Goal: Transaction & Acquisition: Book appointment/travel/reservation

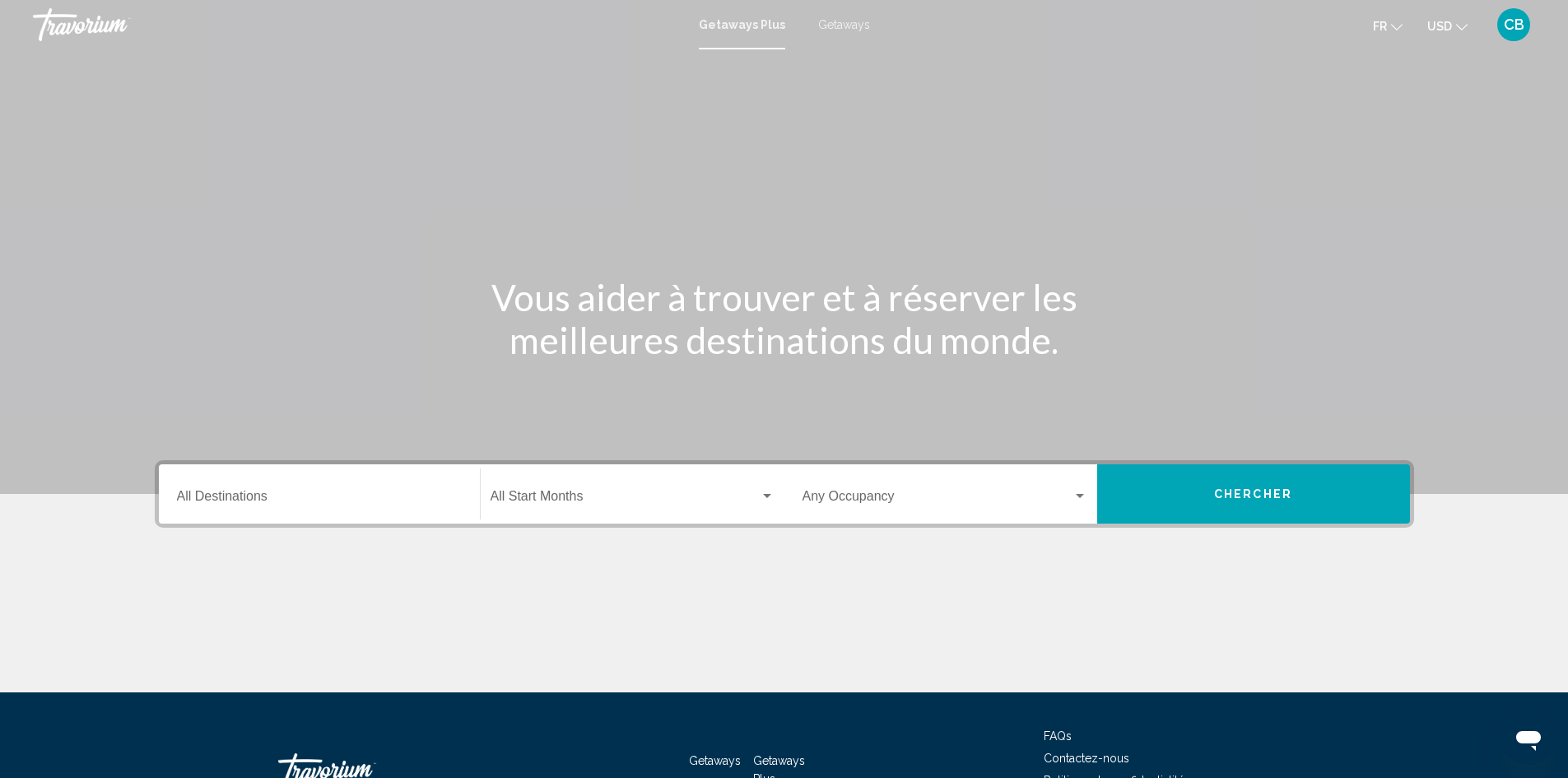
click at [818, 25] on span "Getaways" at bounding box center [844, 24] width 52 height 13
click at [242, 489] on div "Destination All Destinations" at bounding box center [319, 494] width 285 height 52
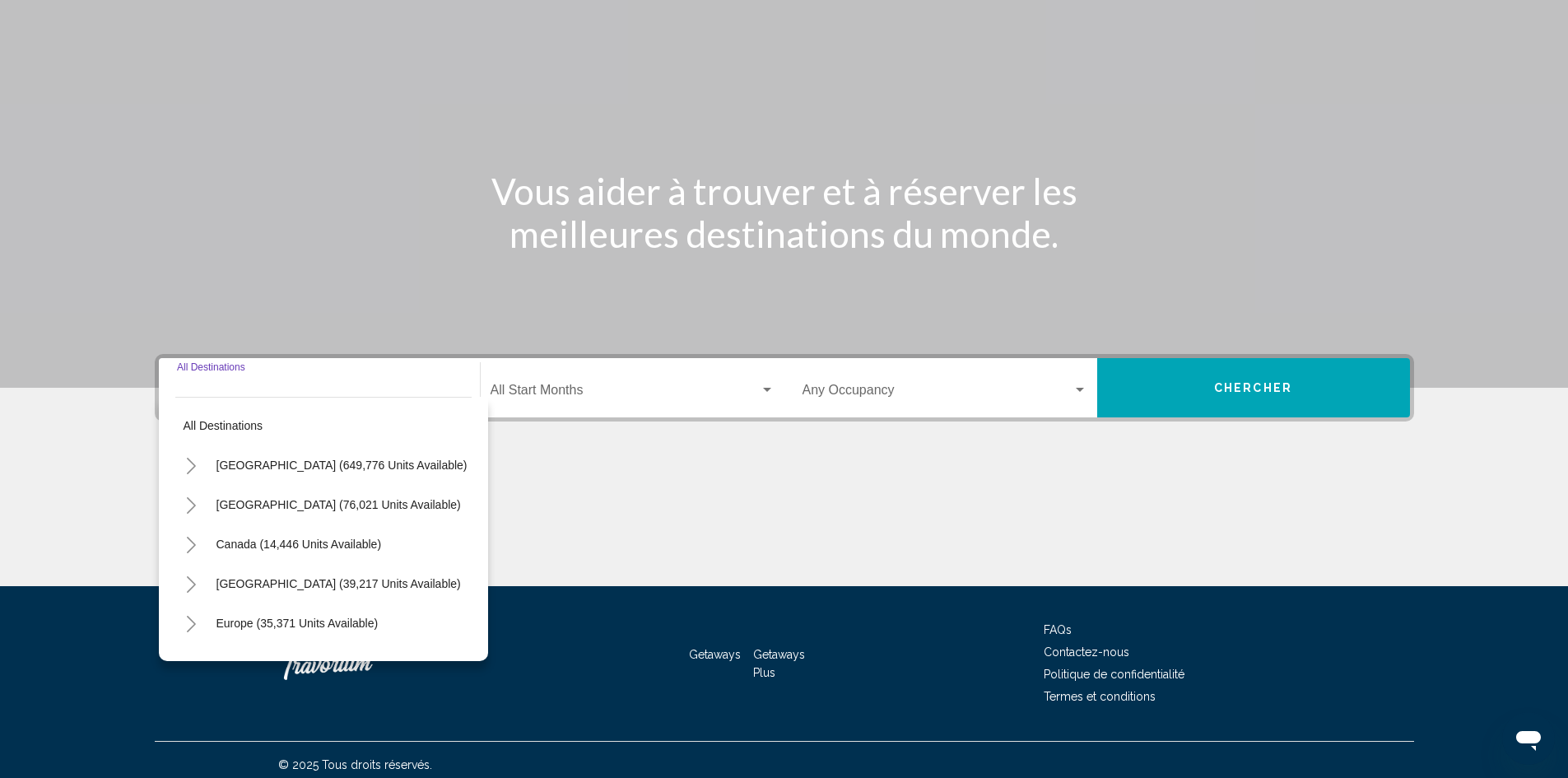
scroll to position [116, 0]
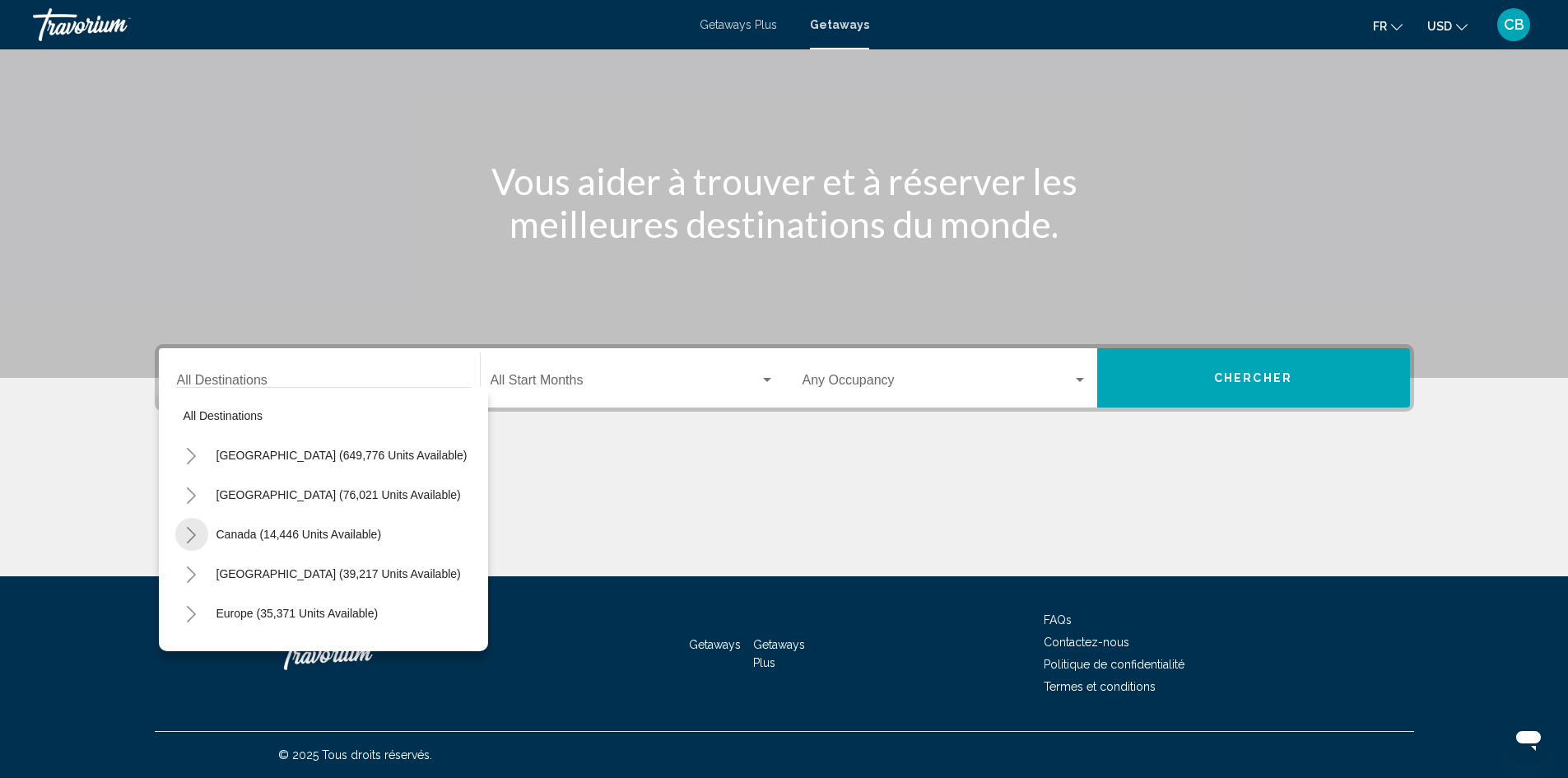
click at [199, 535] on button "Toggle Canada (14,446 units available)" at bounding box center [191, 534] width 33 height 33
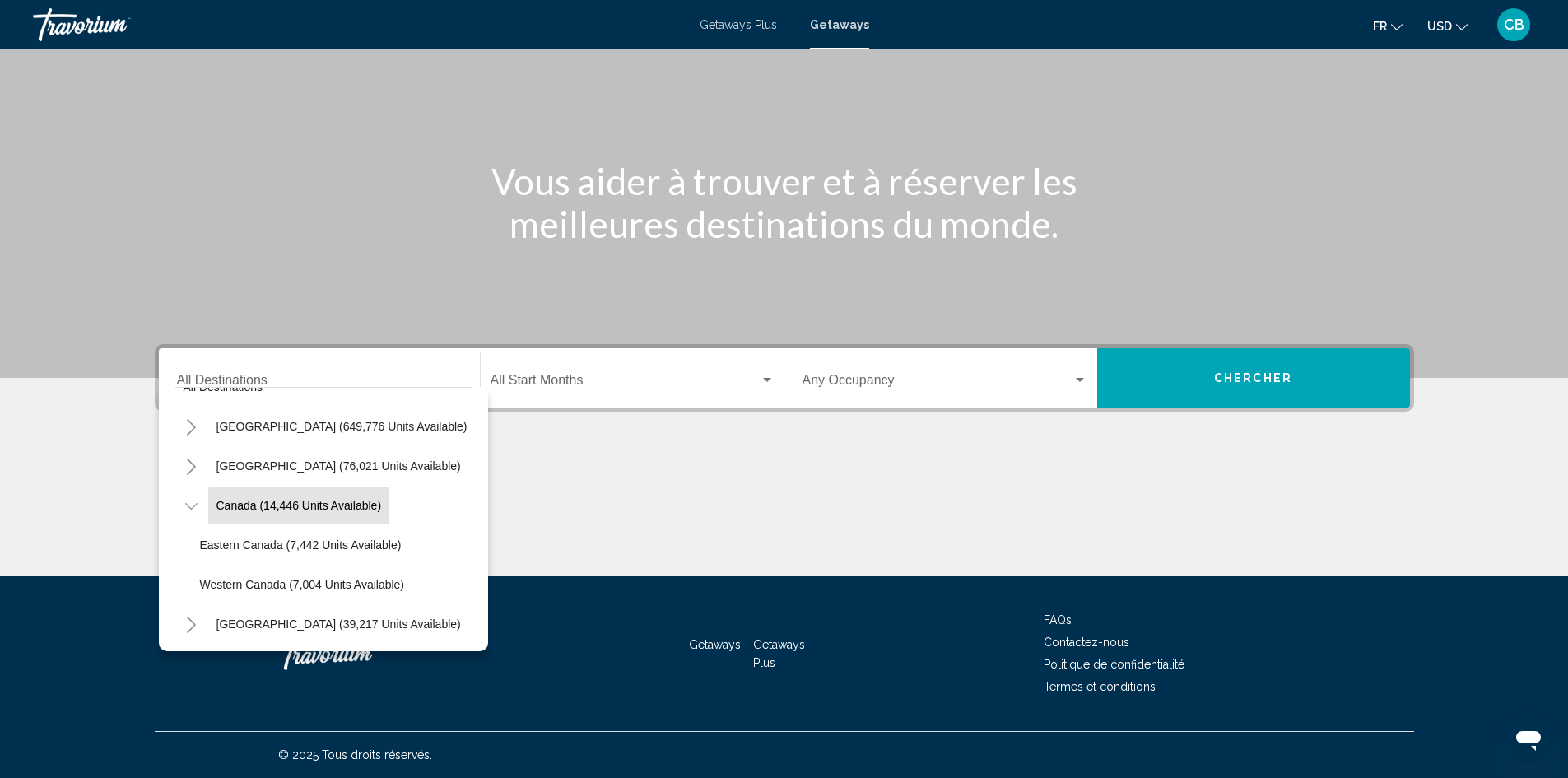
scroll to position [0, 0]
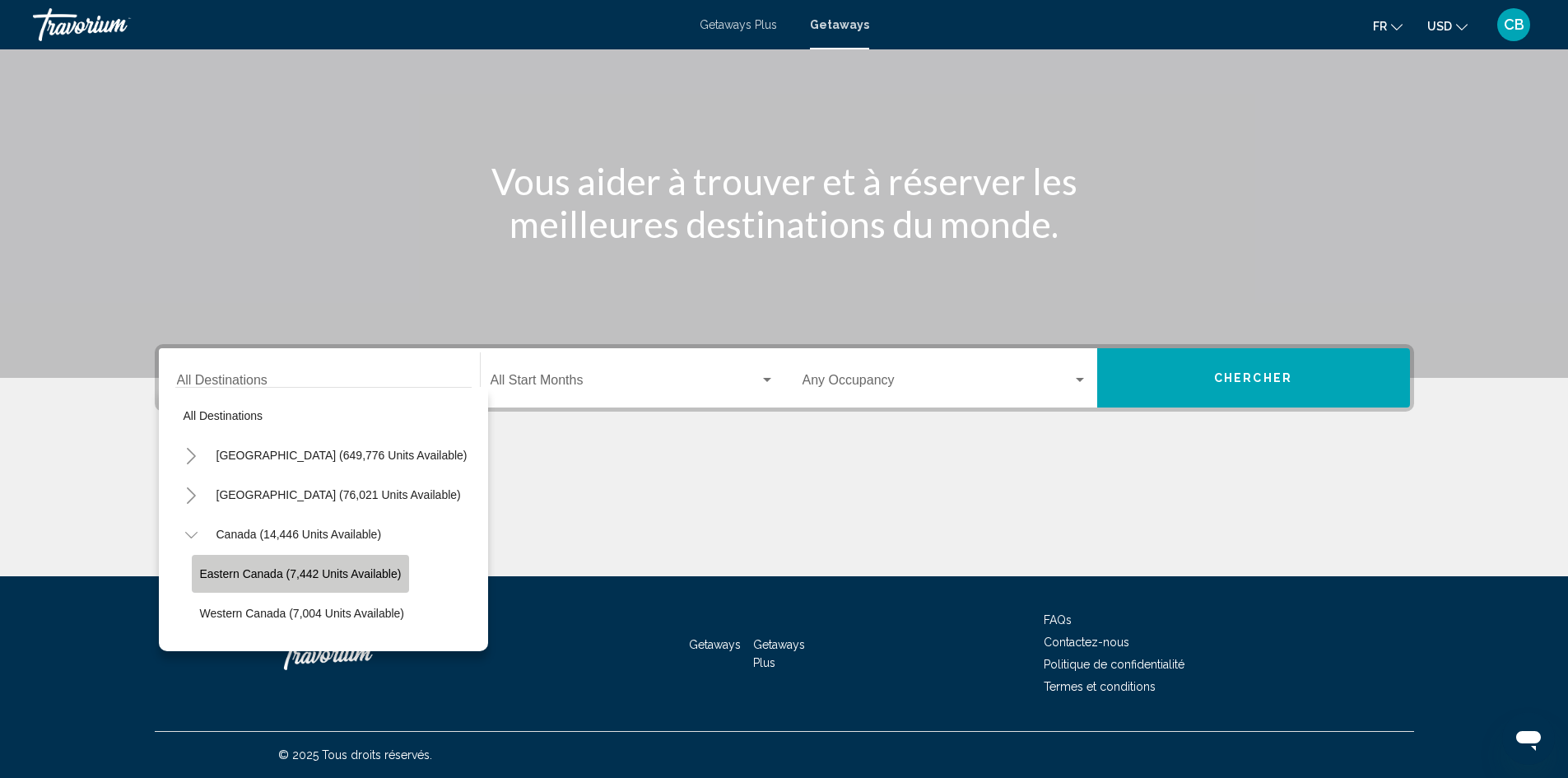
click at [247, 561] on button "Eastern Canada (7,442 units available)" at bounding box center [301, 573] width 218 height 38
type input "**********"
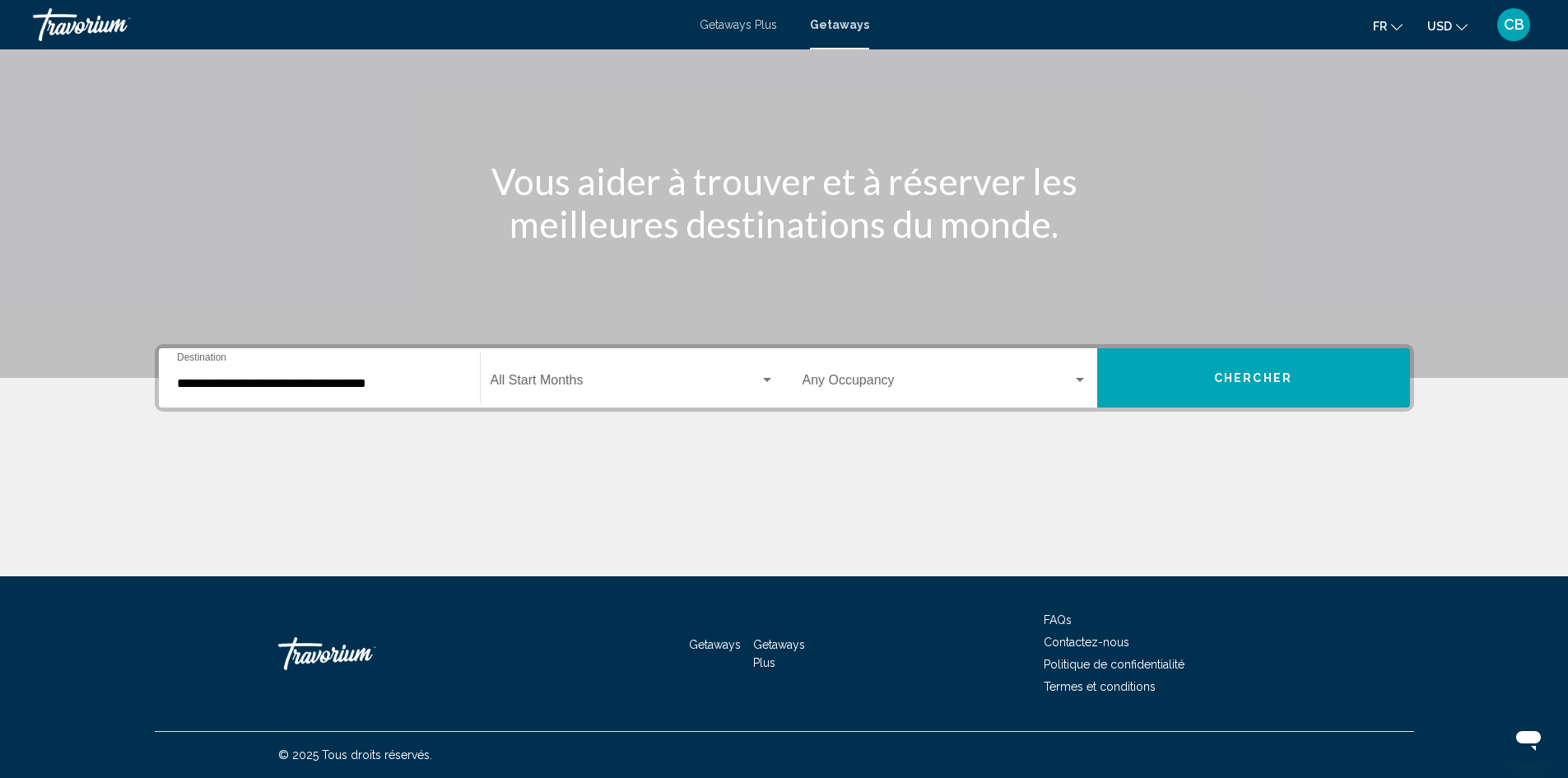
click at [656, 398] on div "Start Month All Start Months" at bounding box center [633, 378] width 284 height 52
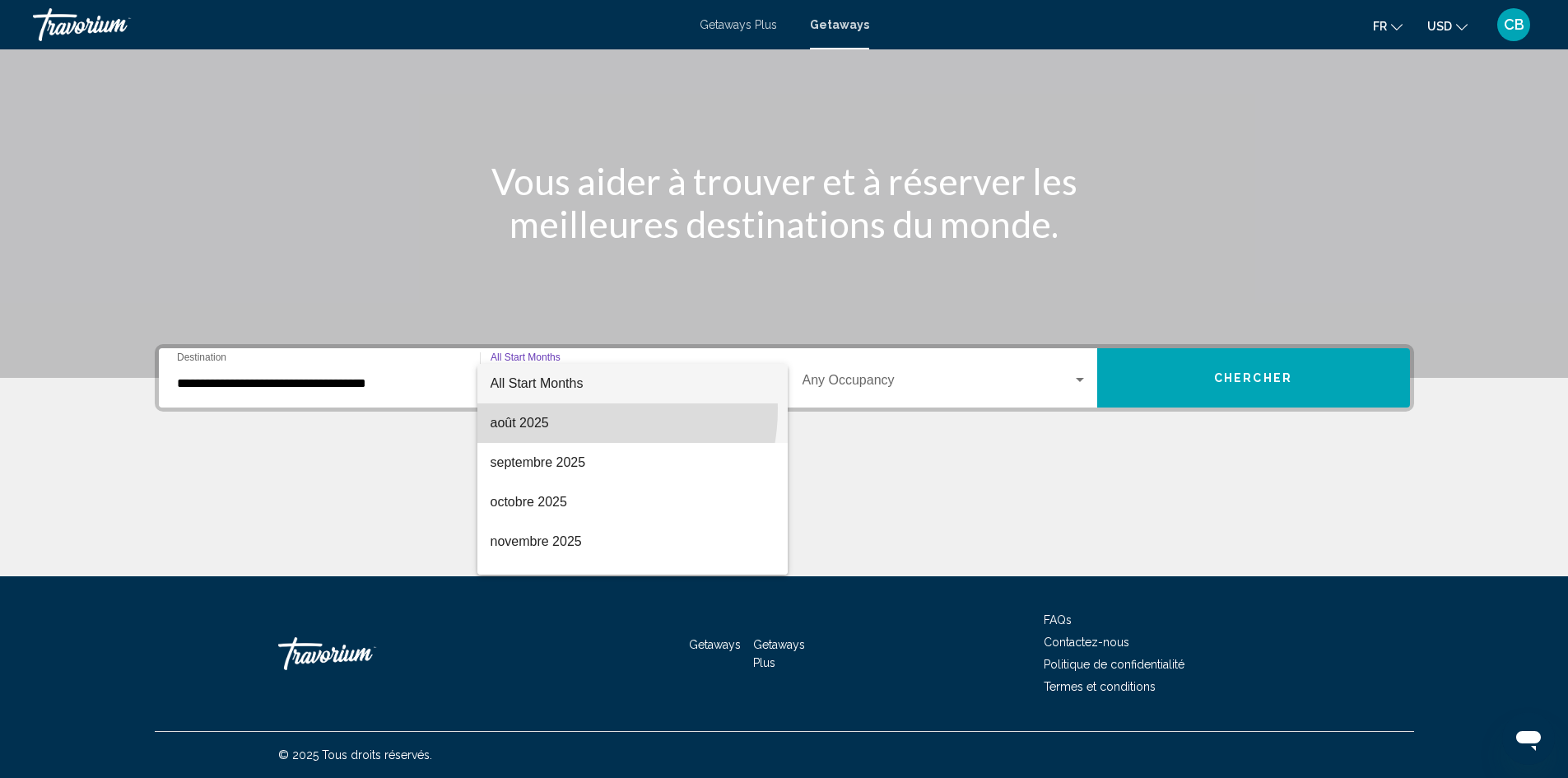
click at [566, 408] on span "août 2025" at bounding box center [633, 423] width 284 height 39
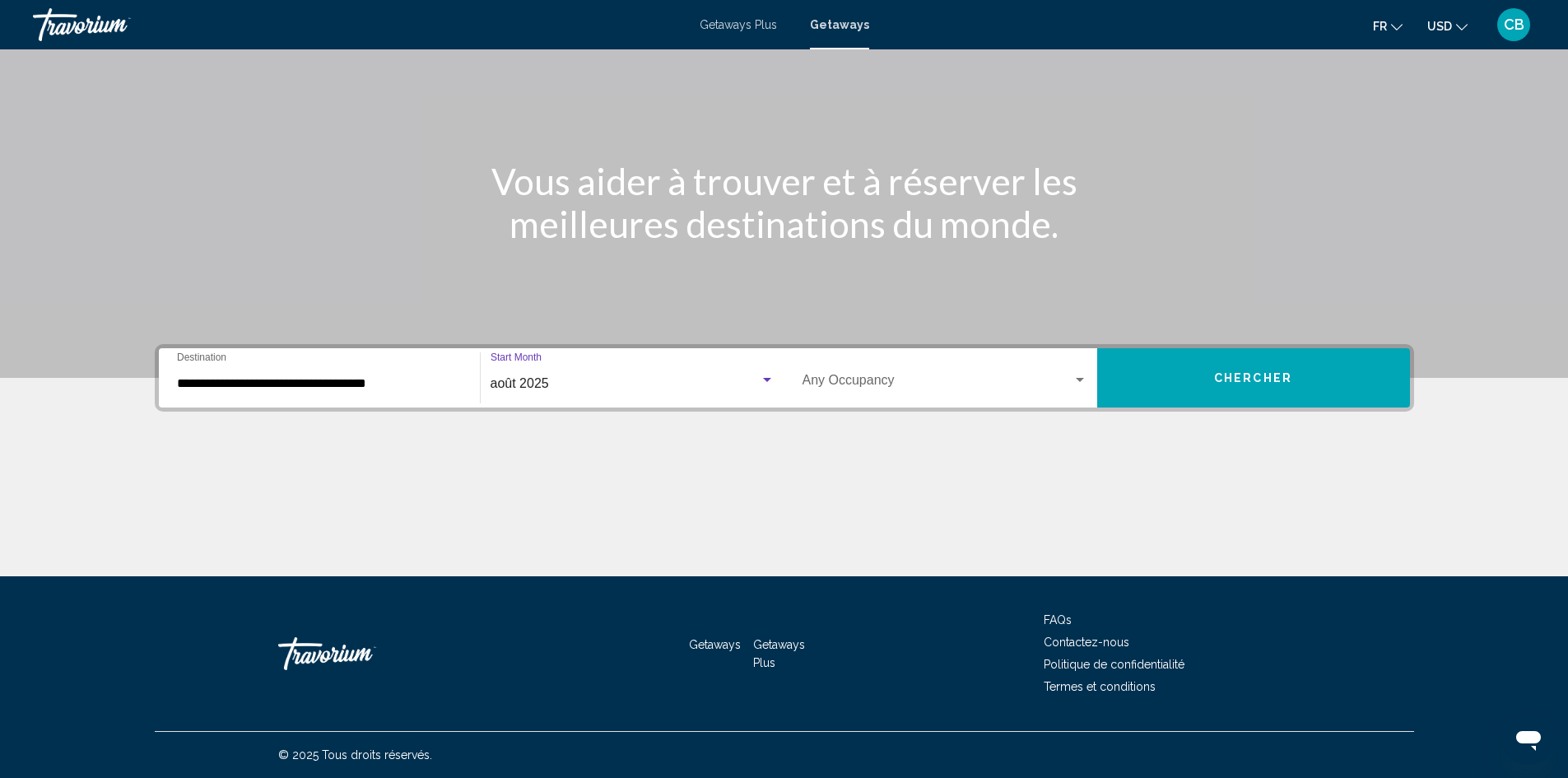
click at [1186, 380] on button "Chercher" at bounding box center [1254, 378] width 313 height 59
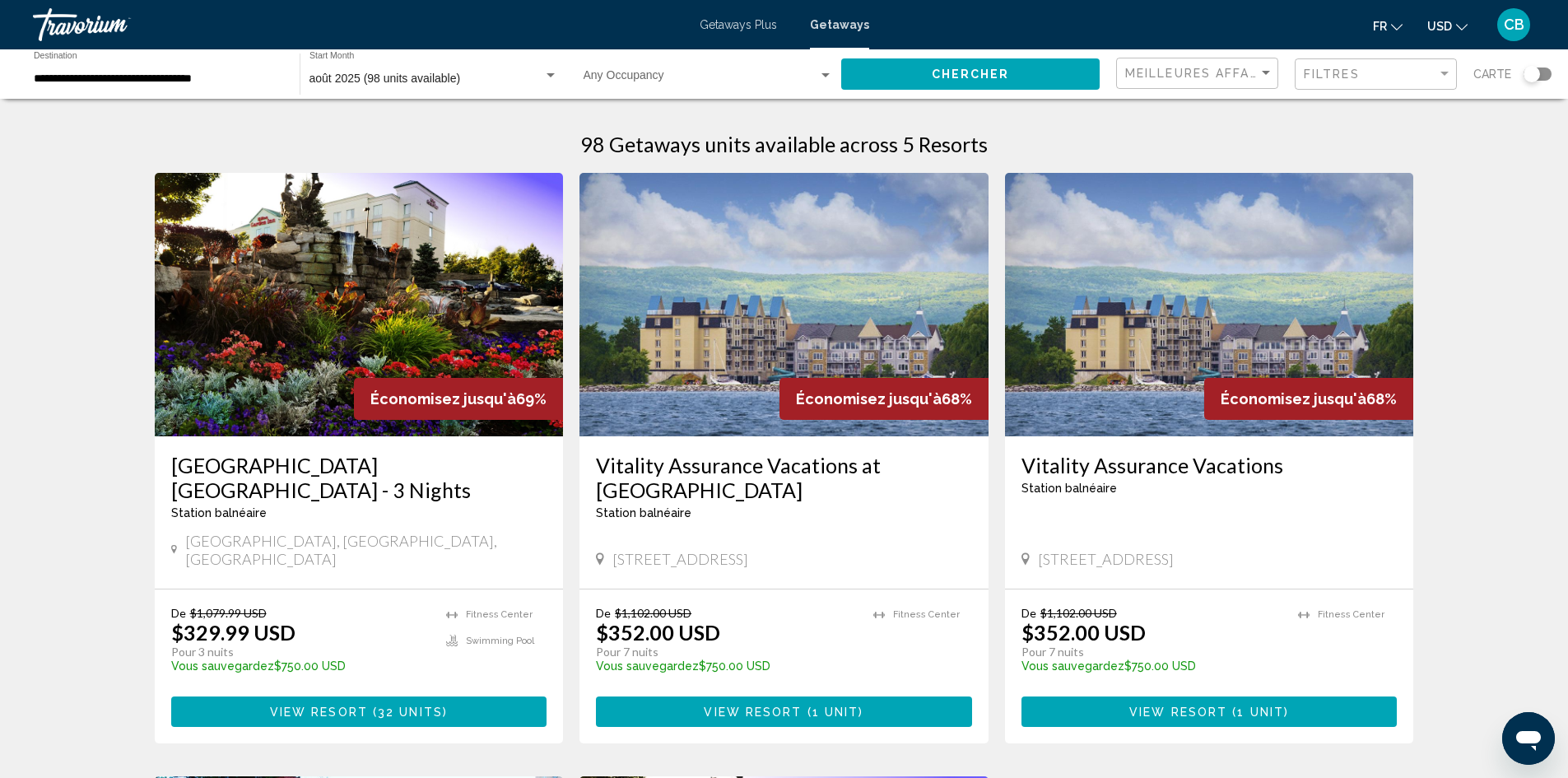
click at [1446, 20] on span "USD" at bounding box center [1440, 26] width 25 height 13
click at [1421, 98] on button "CAD (Can$)" at bounding box center [1413, 109] width 83 height 21
click at [664, 385] on img "Main content" at bounding box center [784, 305] width 409 height 264
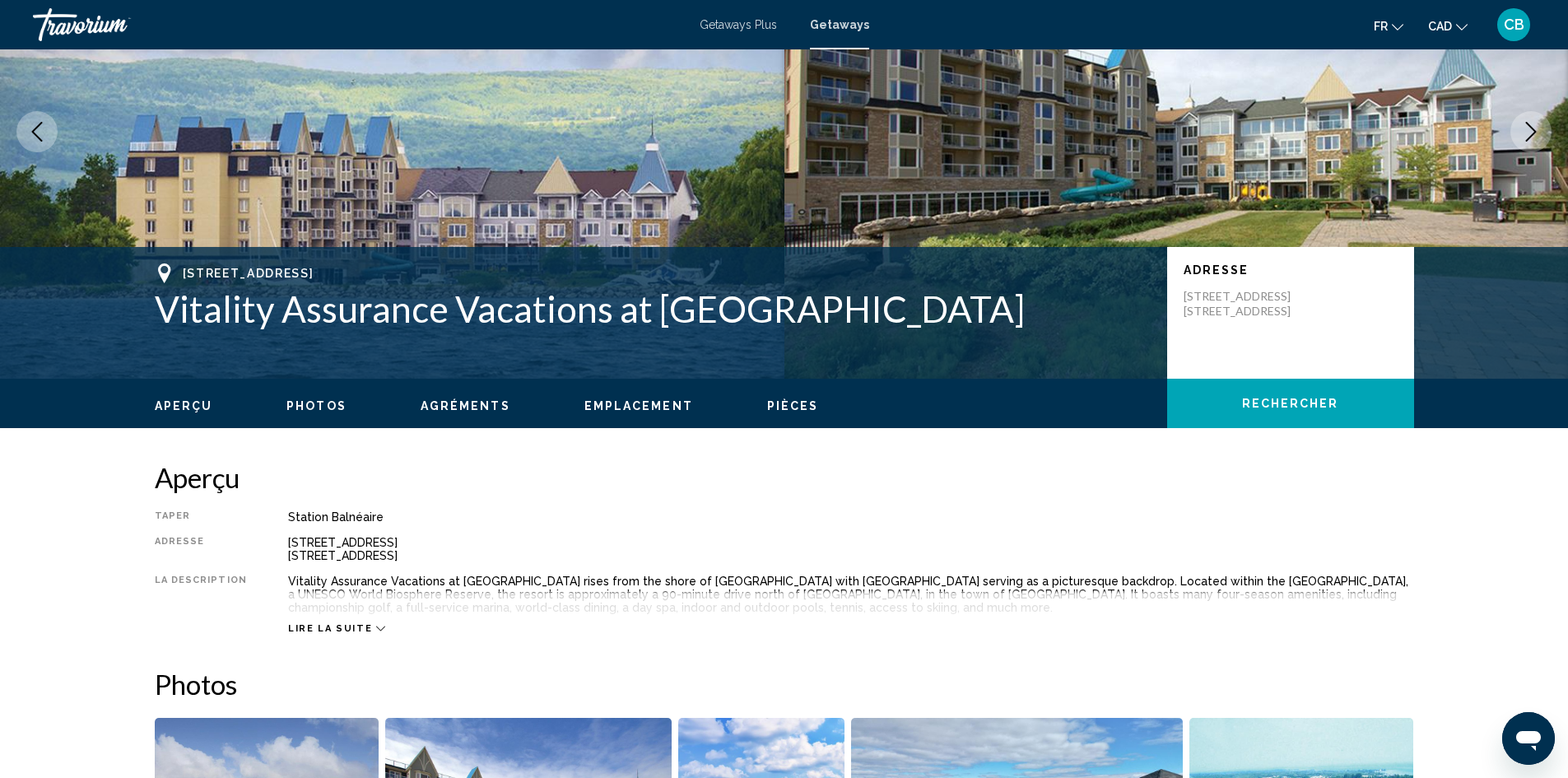
click at [326, 405] on span "Photos" at bounding box center [316, 406] width 60 height 13
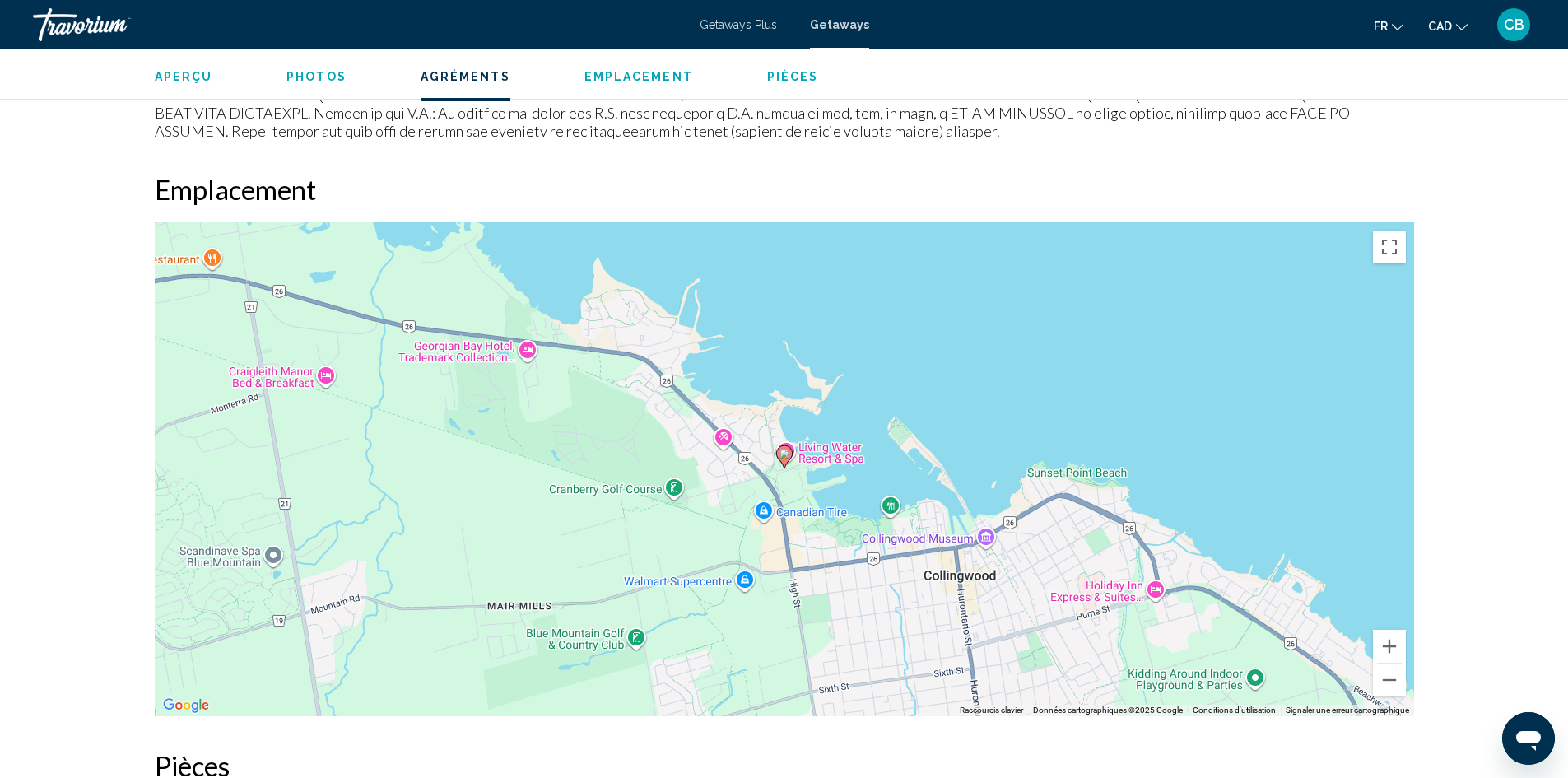
scroll to position [1886, 0]
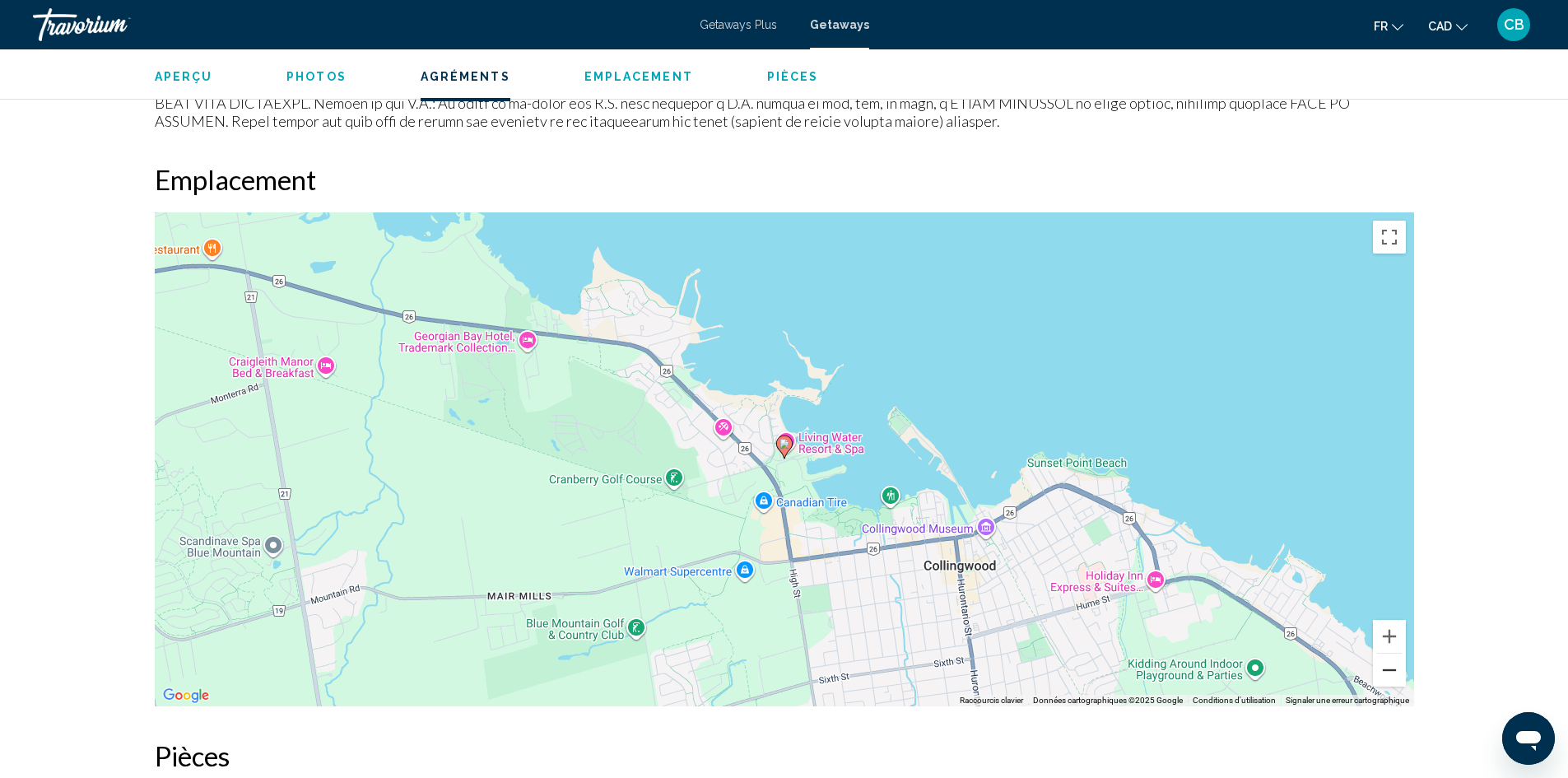
click at [1398, 679] on button "Zoom arrière" at bounding box center [1389, 670] width 33 height 33
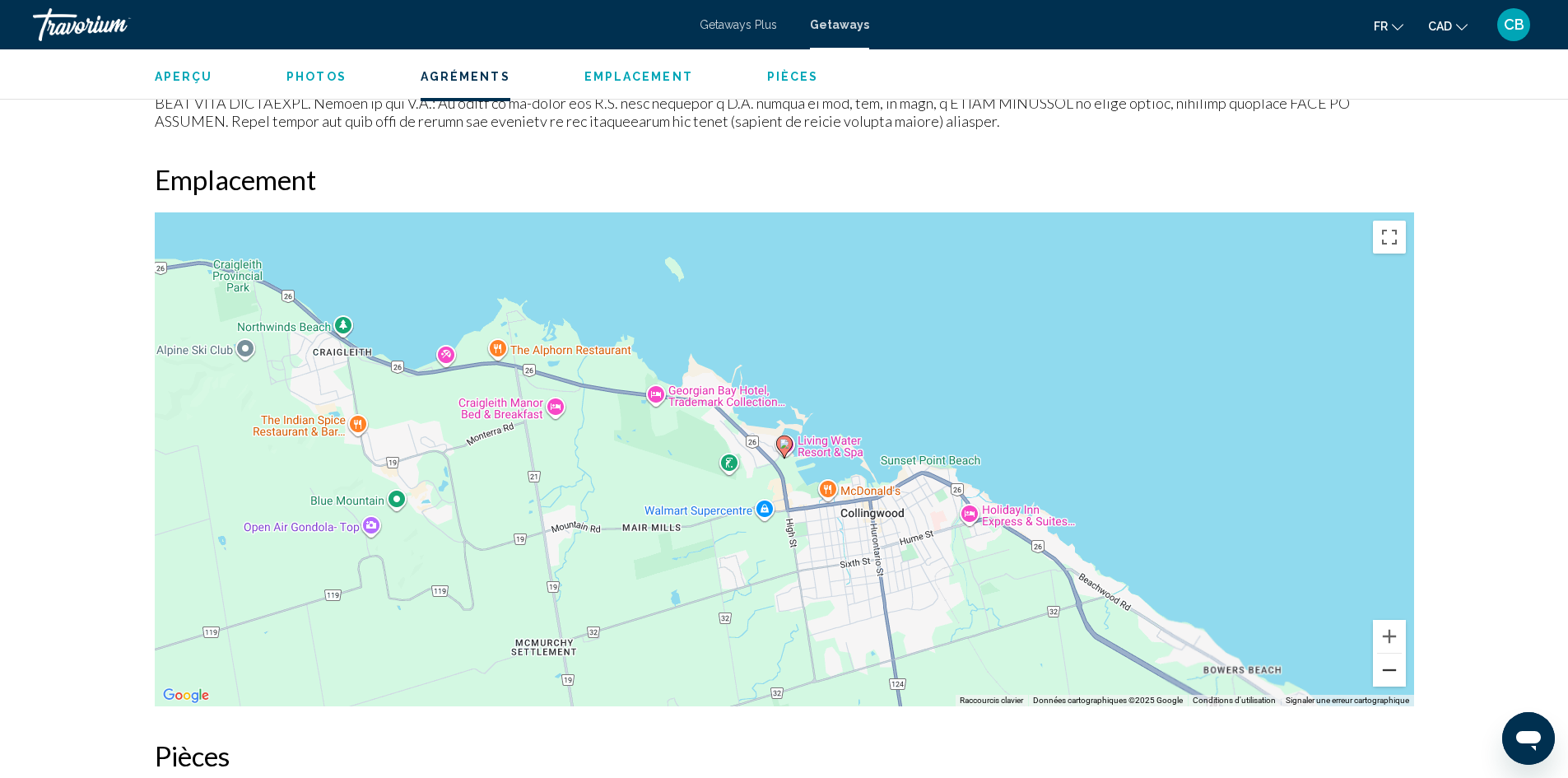
click at [1398, 679] on button "Zoom arrière" at bounding box center [1389, 670] width 33 height 33
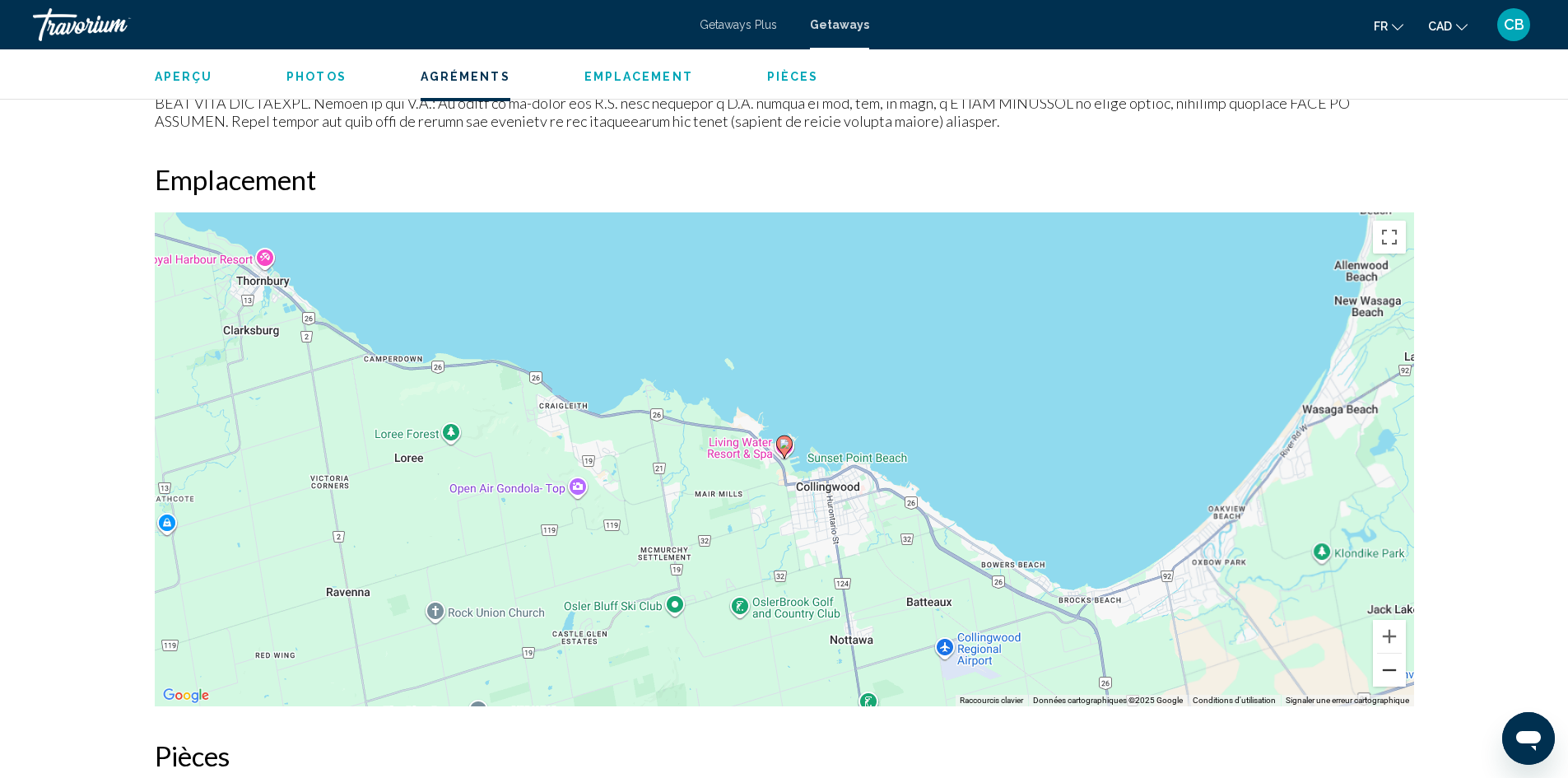
click at [1398, 679] on button "Zoom arrière" at bounding box center [1389, 670] width 33 height 33
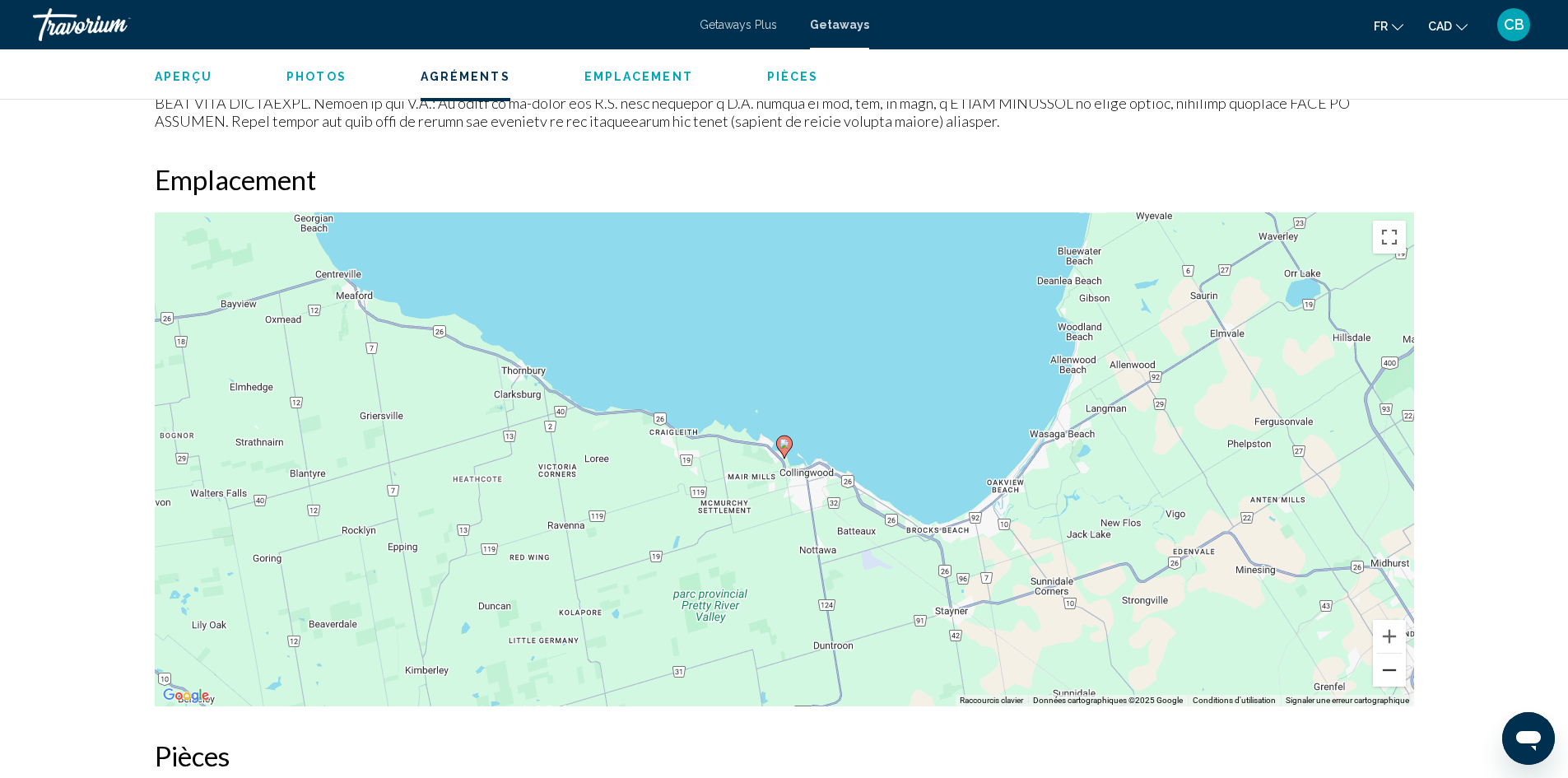
click at [1398, 679] on button "Zoom arrière" at bounding box center [1389, 670] width 33 height 33
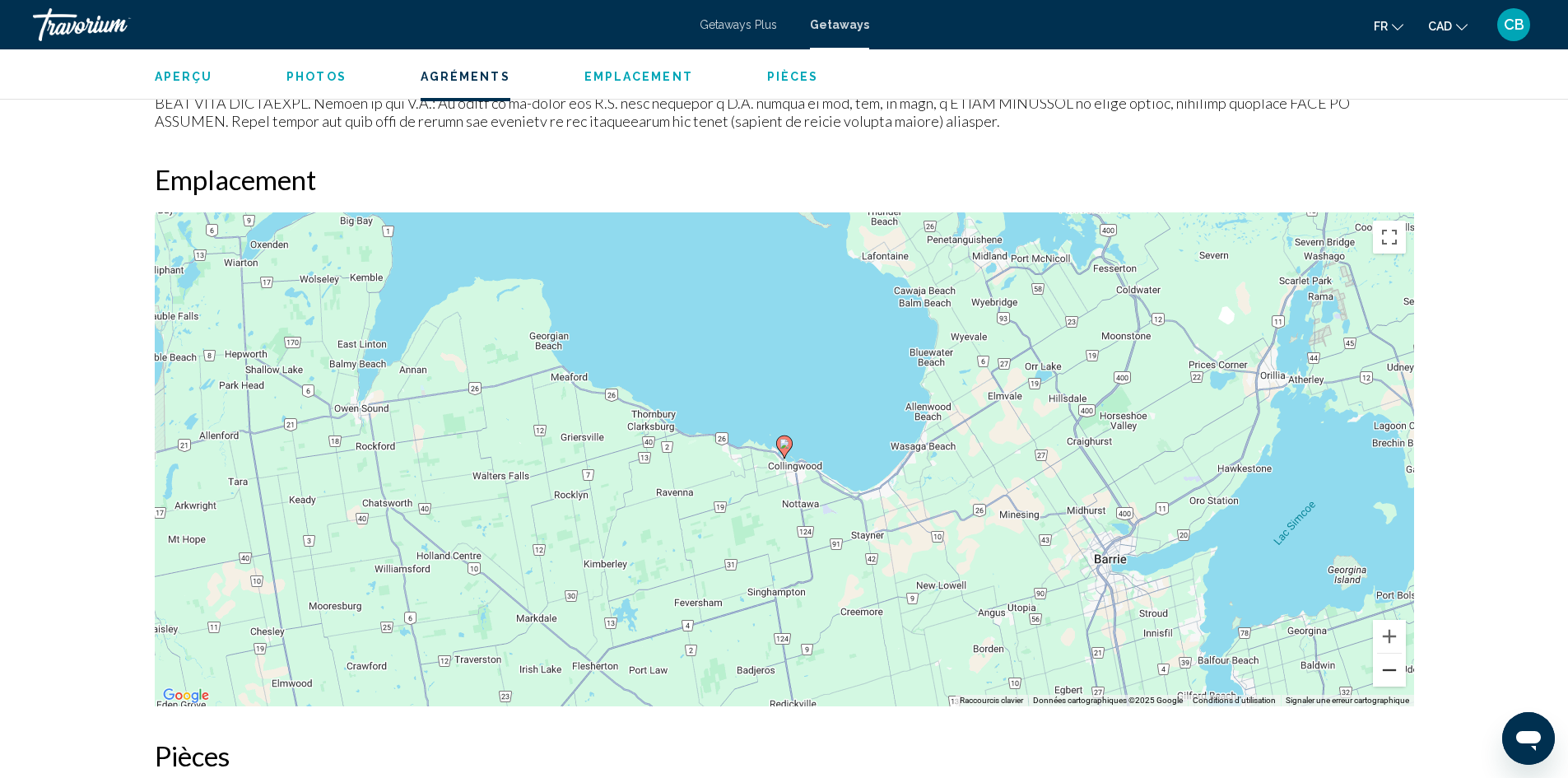
click at [1398, 679] on button "Zoom arrière" at bounding box center [1389, 670] width 33 height 33
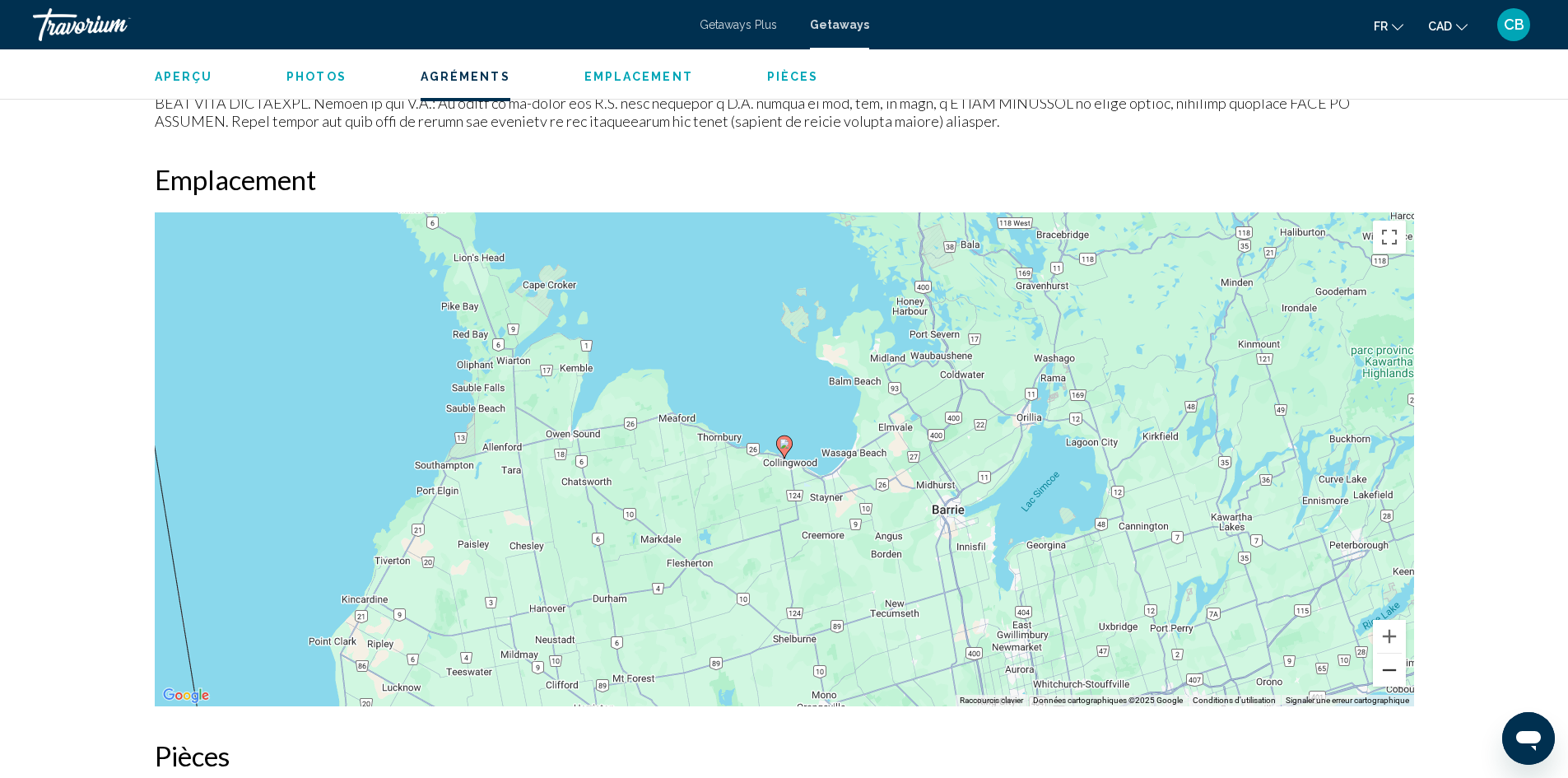
click at [1398, 679] on button "Zoom arrière" at bounding box center [1389, 670] width 33 height 33
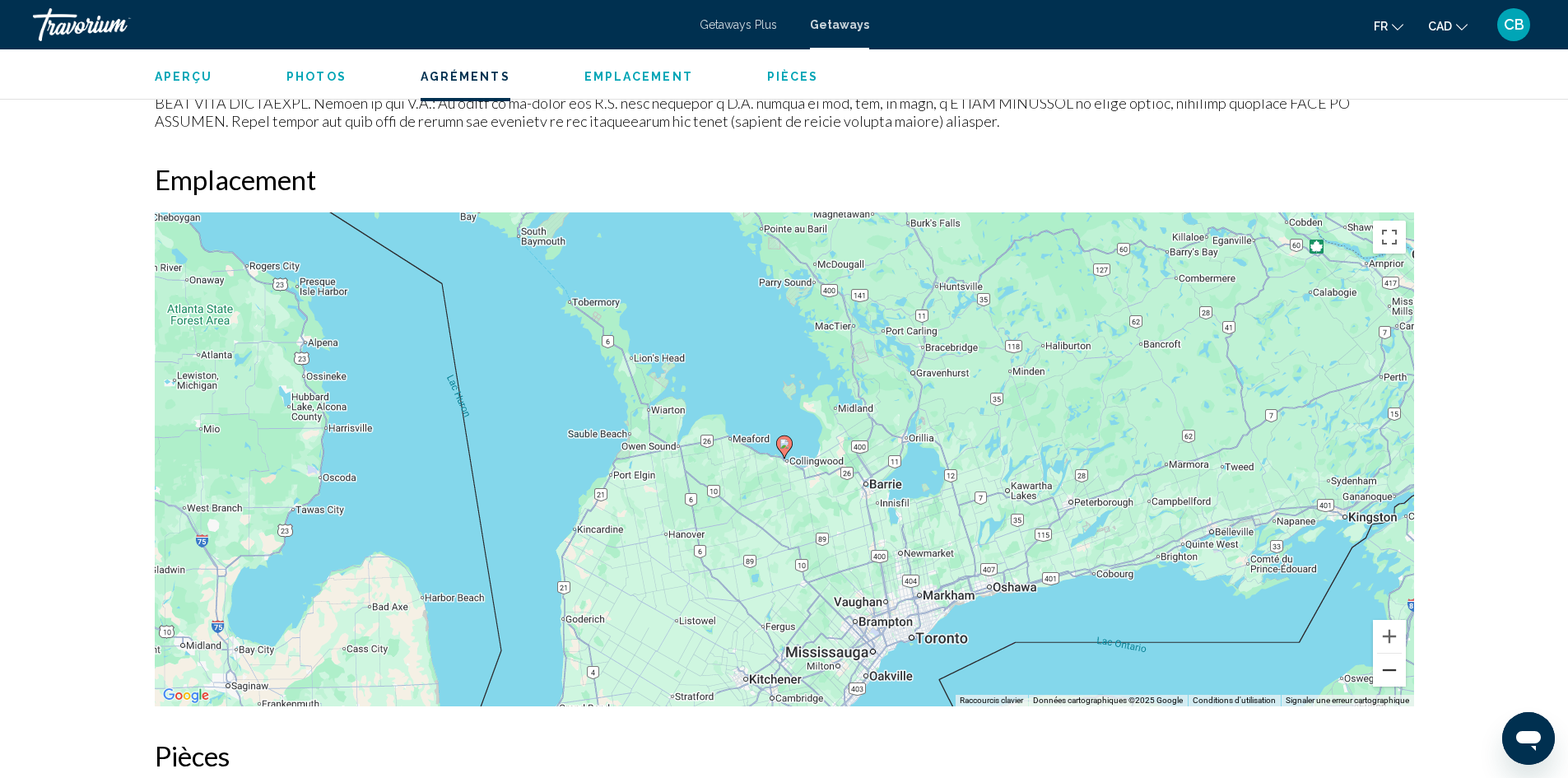
click at [1398, 679] on button "Zoom arrière" at bounding box center [1389, 670] width 33 height 33
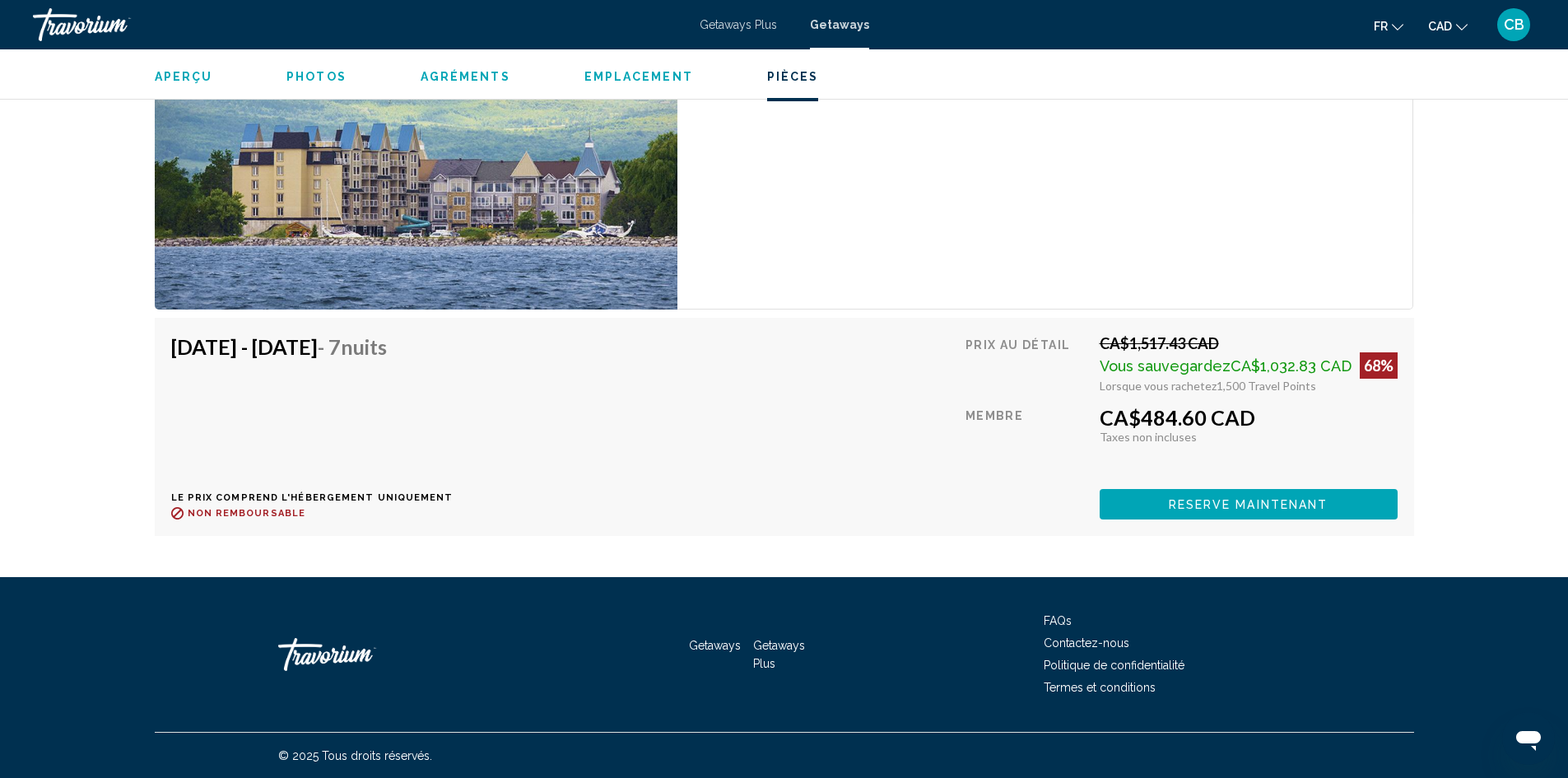
scroll to position [2715, 0]
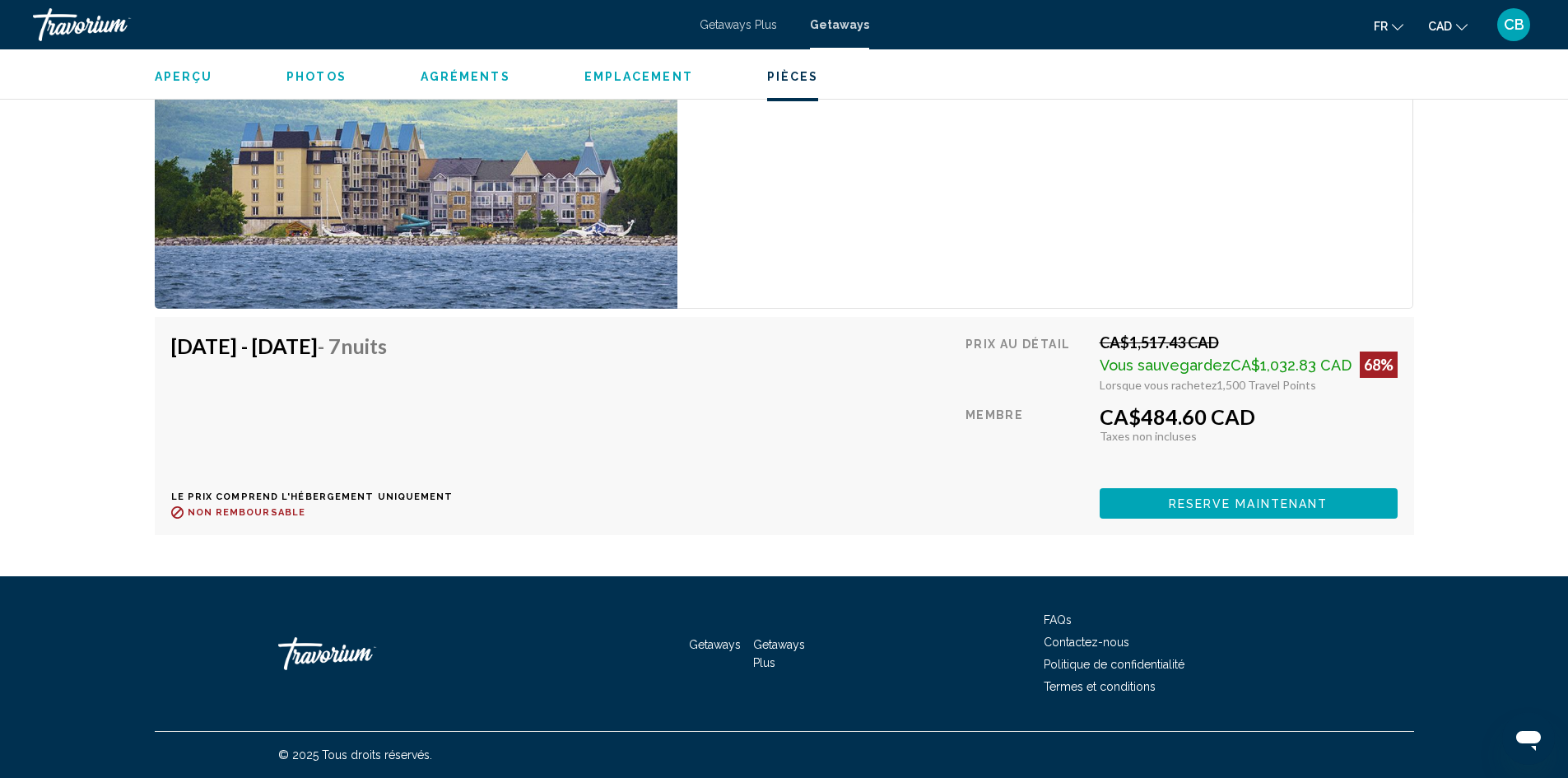
click at [592, 87] on div "Aperçu Photos Agréments Emplacement Pièces Rechercher" at bounding box center [784, 74] width 1326 height 51
click at [600, 71] on span "Emplacement" at bounding box center [639, 76] width 109 height 13
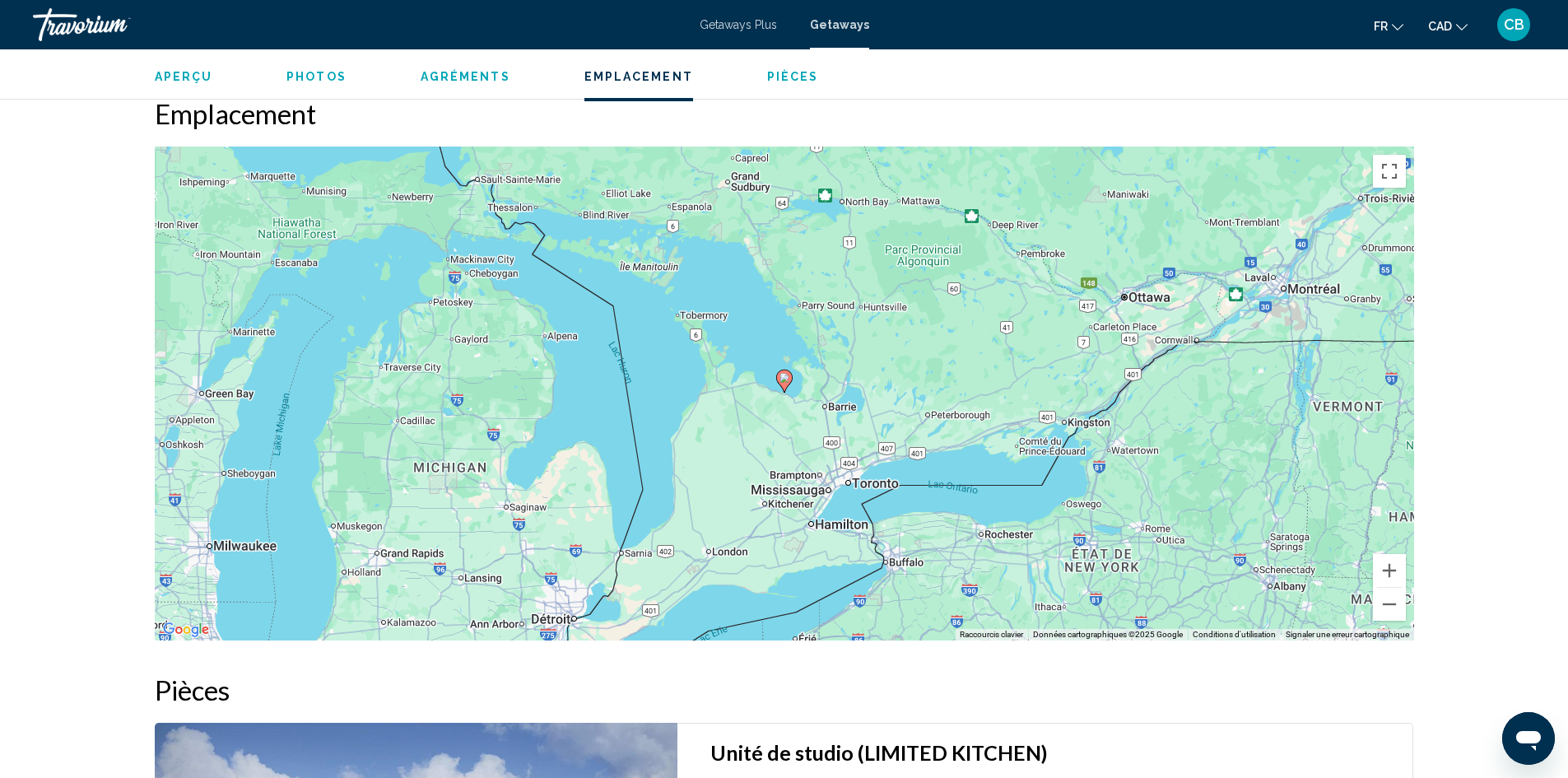
scroll to position [1950, 0]
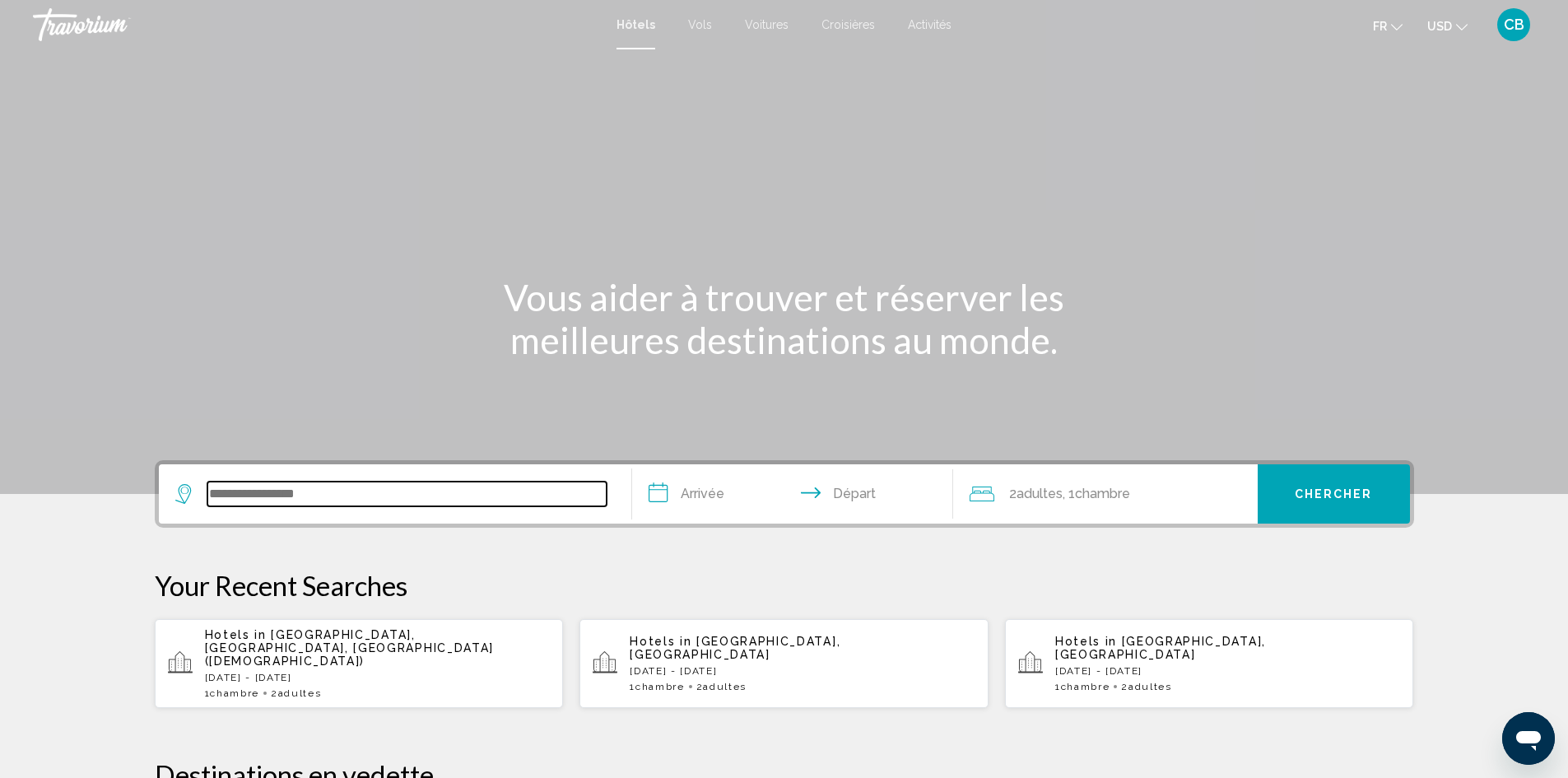
click at [238, 488] on input "Search widget" at bounding box center [407, 494] width 399 height 25
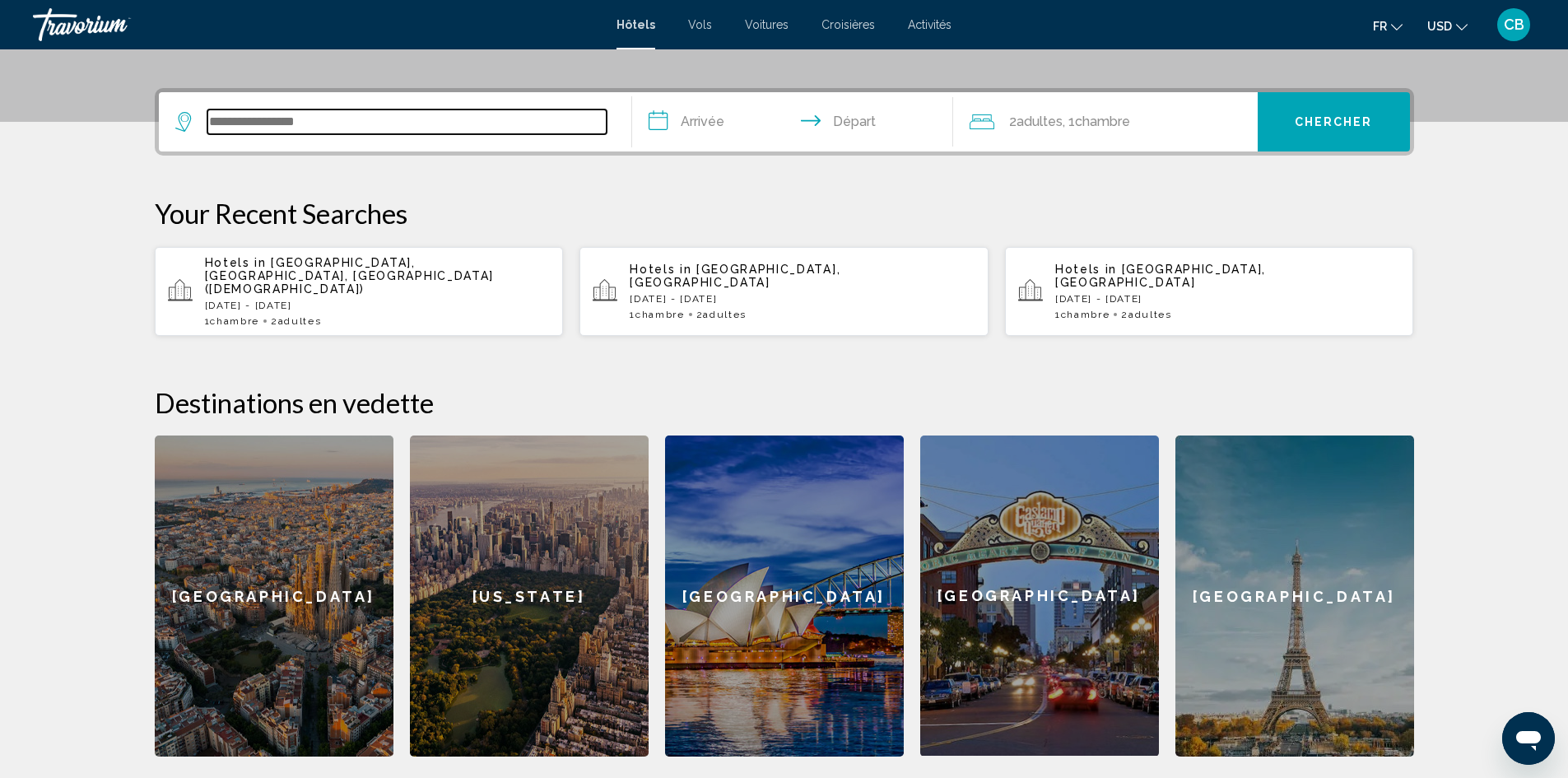
scroll to position [406, 0]
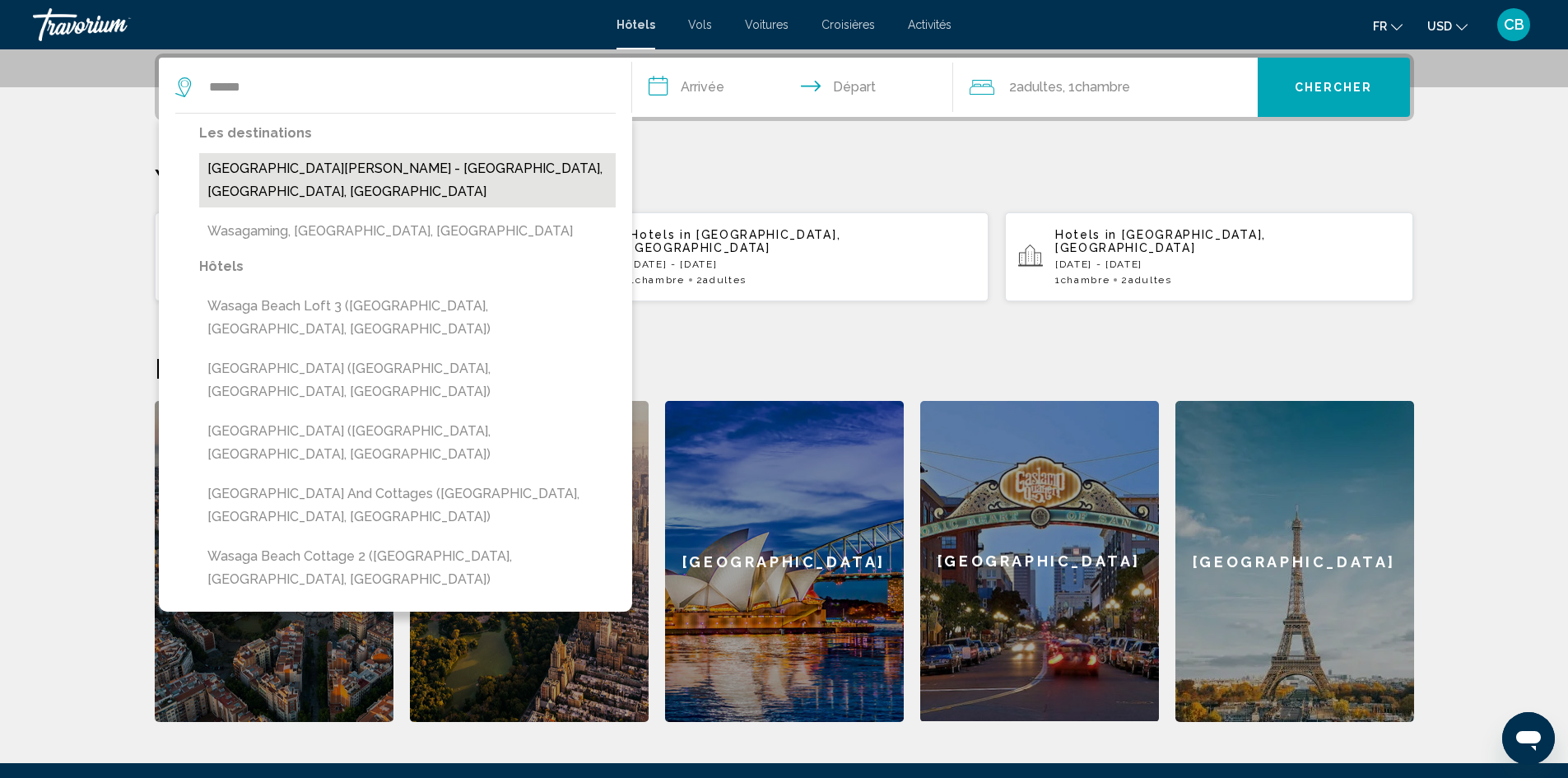
click at [427, 163] on button "[GEOGRAPHIC_DATA][PERSON_NAME] - [GEOGRAPHIC_DATA], [GEOGRAPHIC_DATA], [GEOGRAP…" at bounding box center [407, 180] width 416 height 54
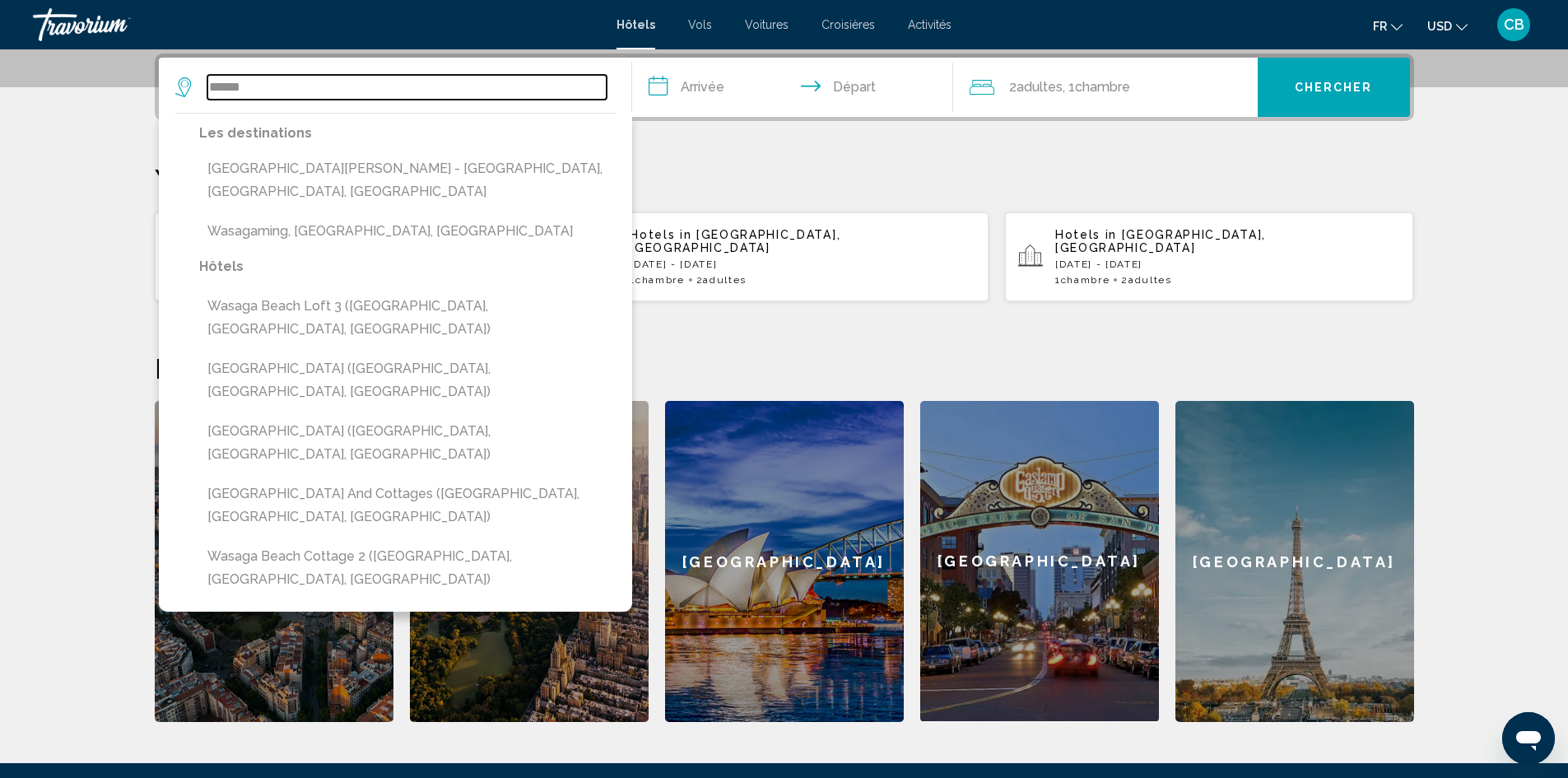
type input "**********"
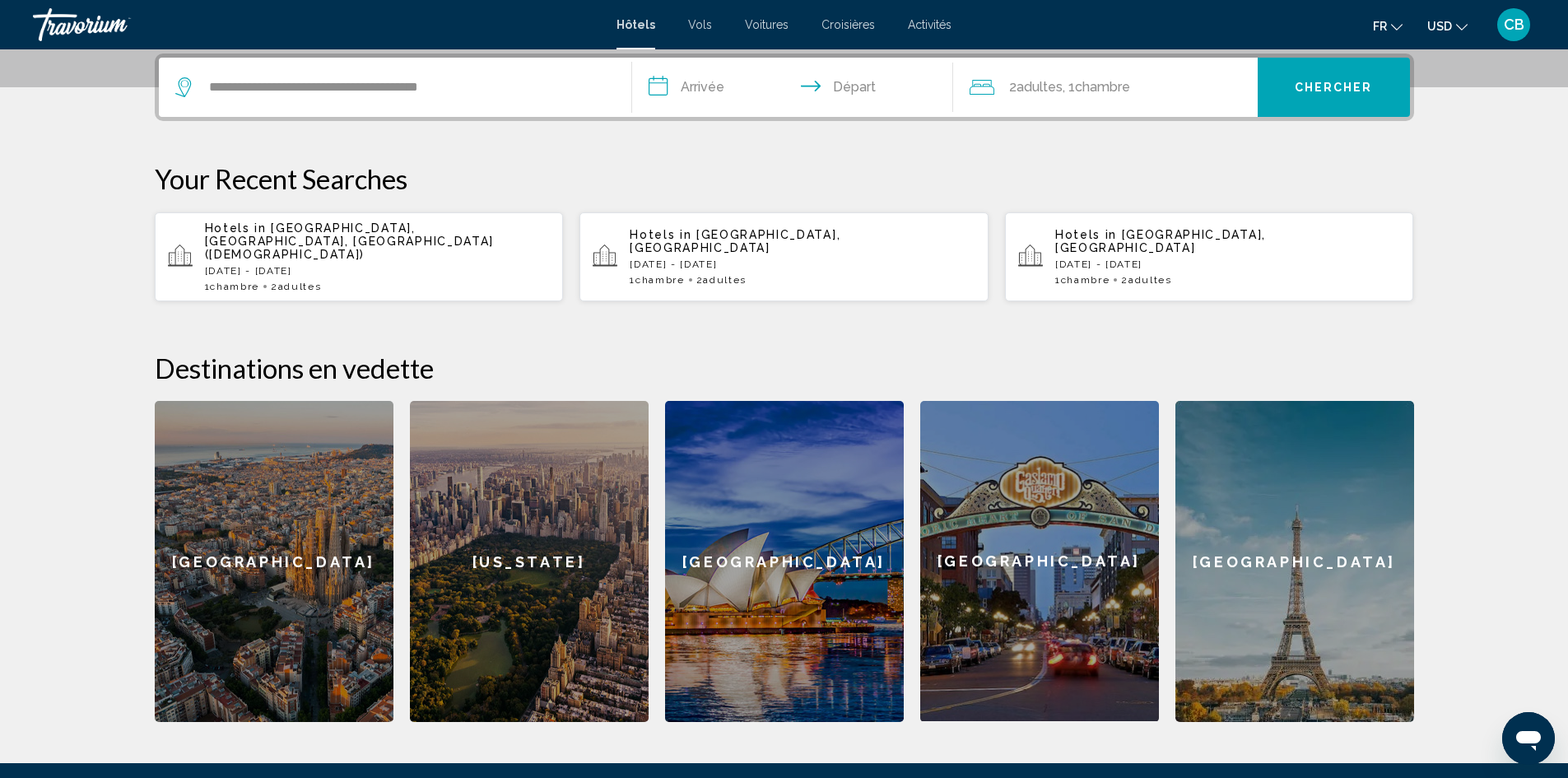
click at [711, 81] on input "**********" at bounding box center [796, 90] width 328 height 64
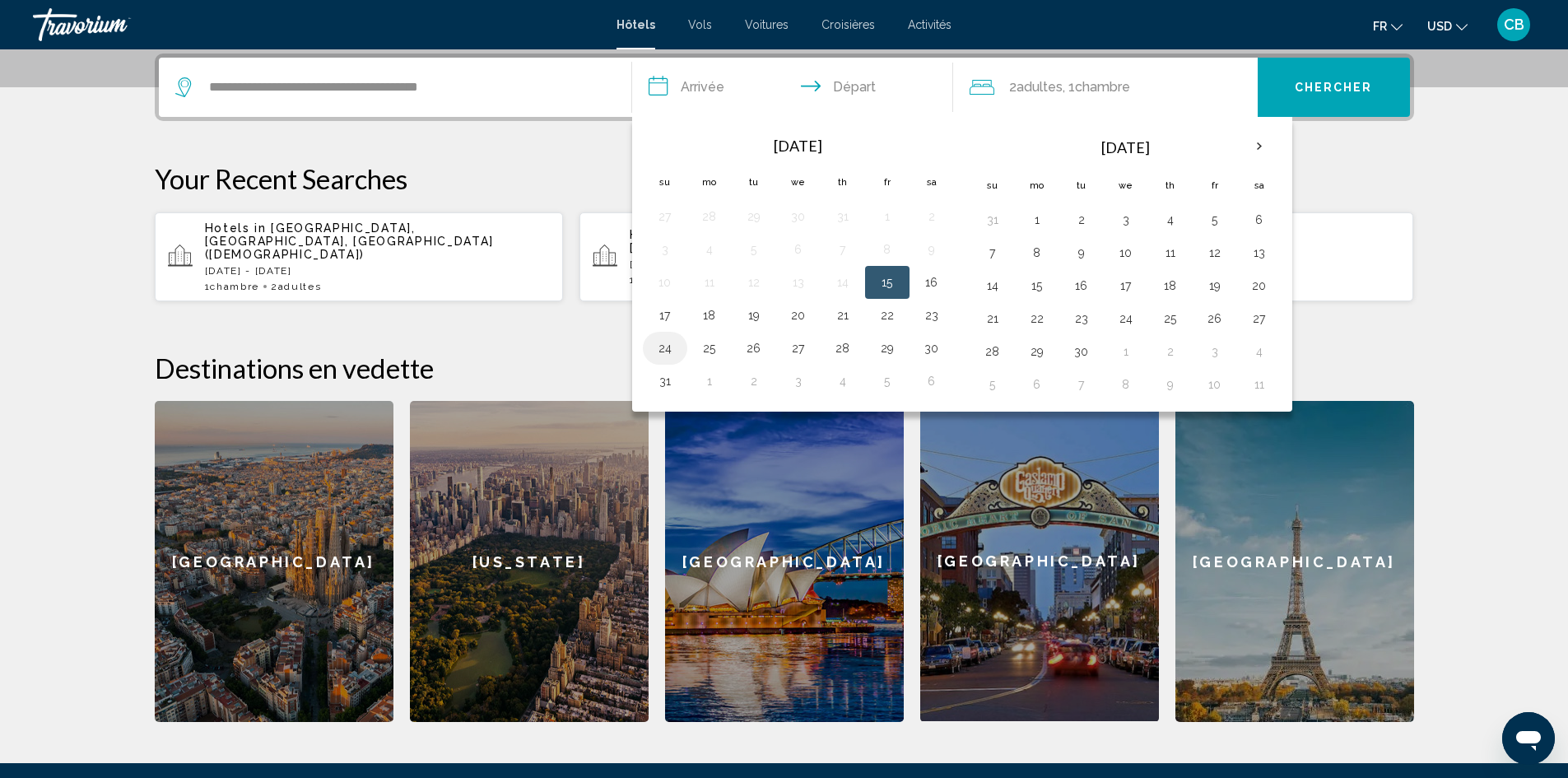
click at [666, 347] on button "24" at bounding box center [665, 348] width 26 height 23
click at [931, 344] on button "30" at bounding box center [931, 348] width 26 height 23
type input "**********"
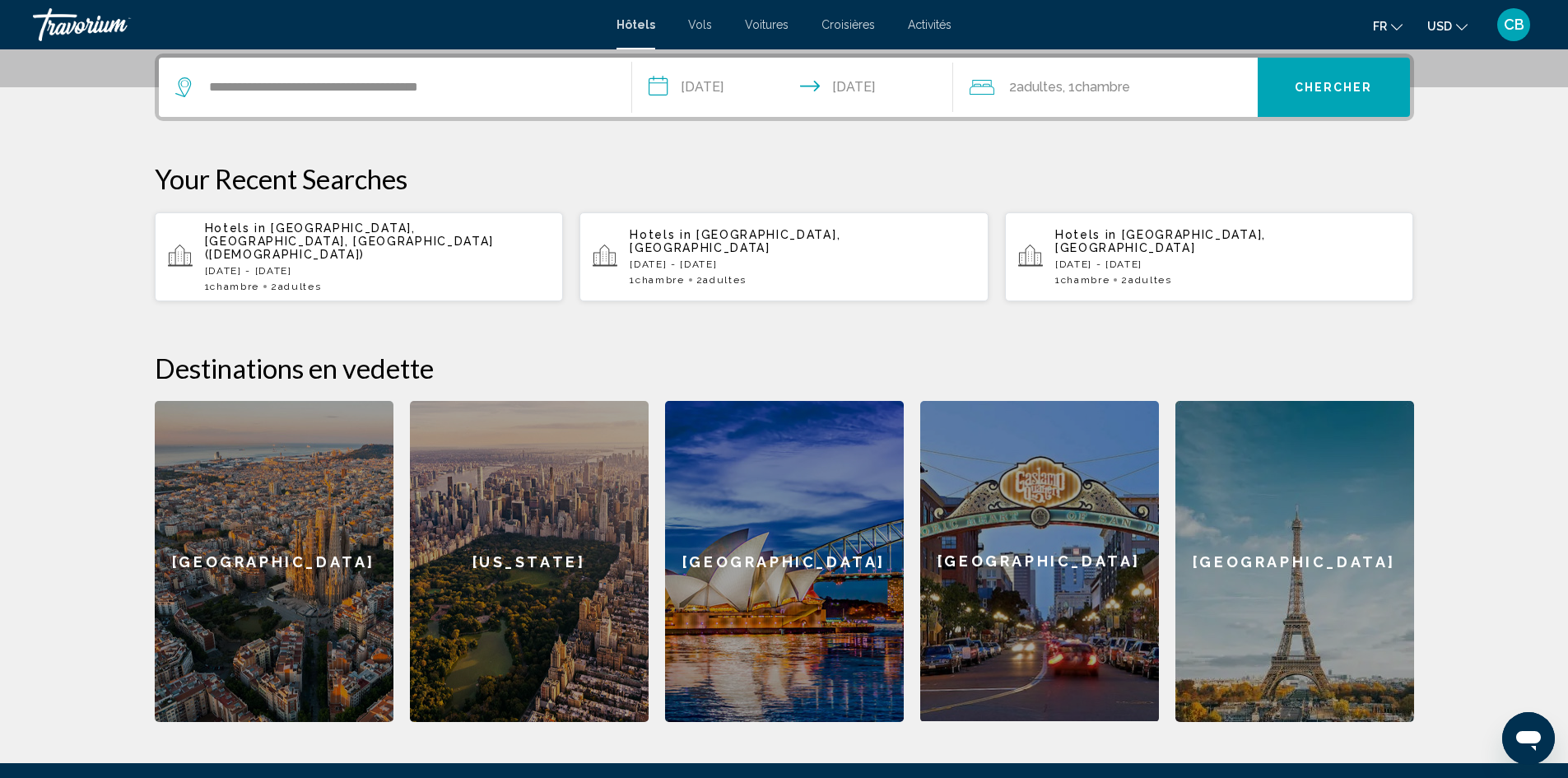
click at [1341, 84] on span "Chercher" at bounding box center [1335, 88] width 79 height 13
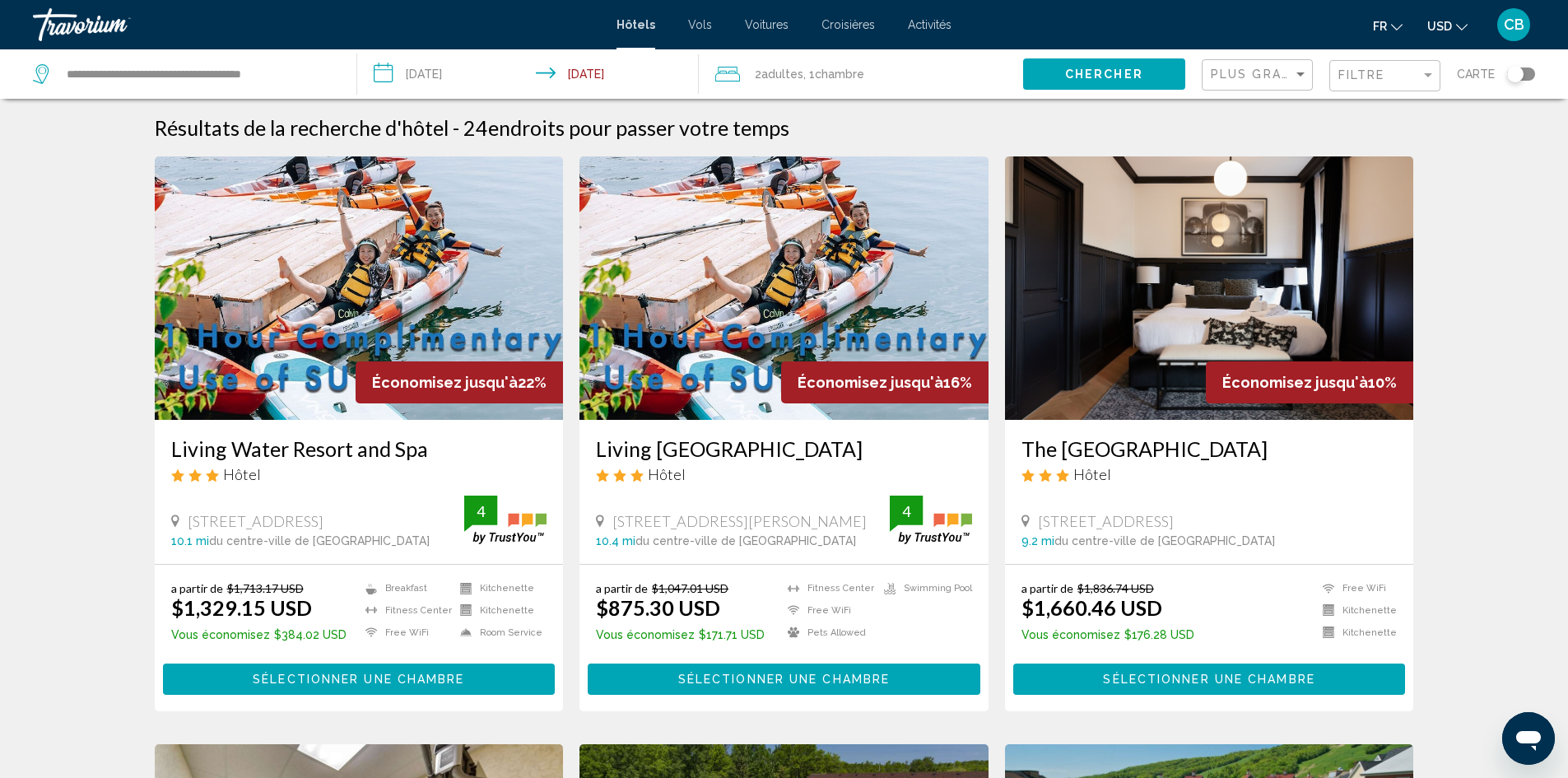
click at [1448, 28] on span "USD" at bounding box center [1440, 26] width 25 height 13
click at [1407, 101] on button "CAD (Can$)" at bounding box center [1413, 109] width 83 height 21
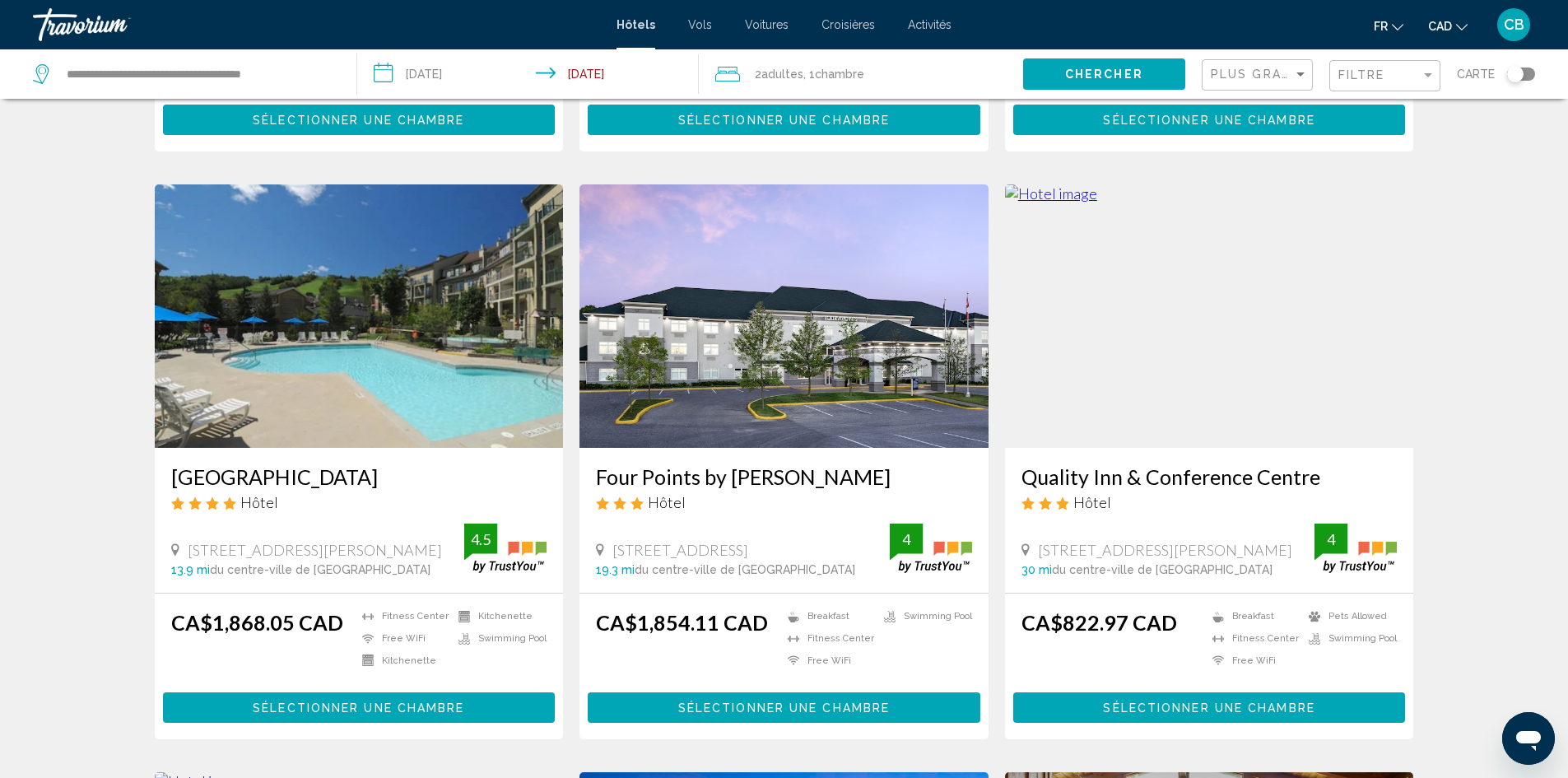
scroll to position [1234, 0]
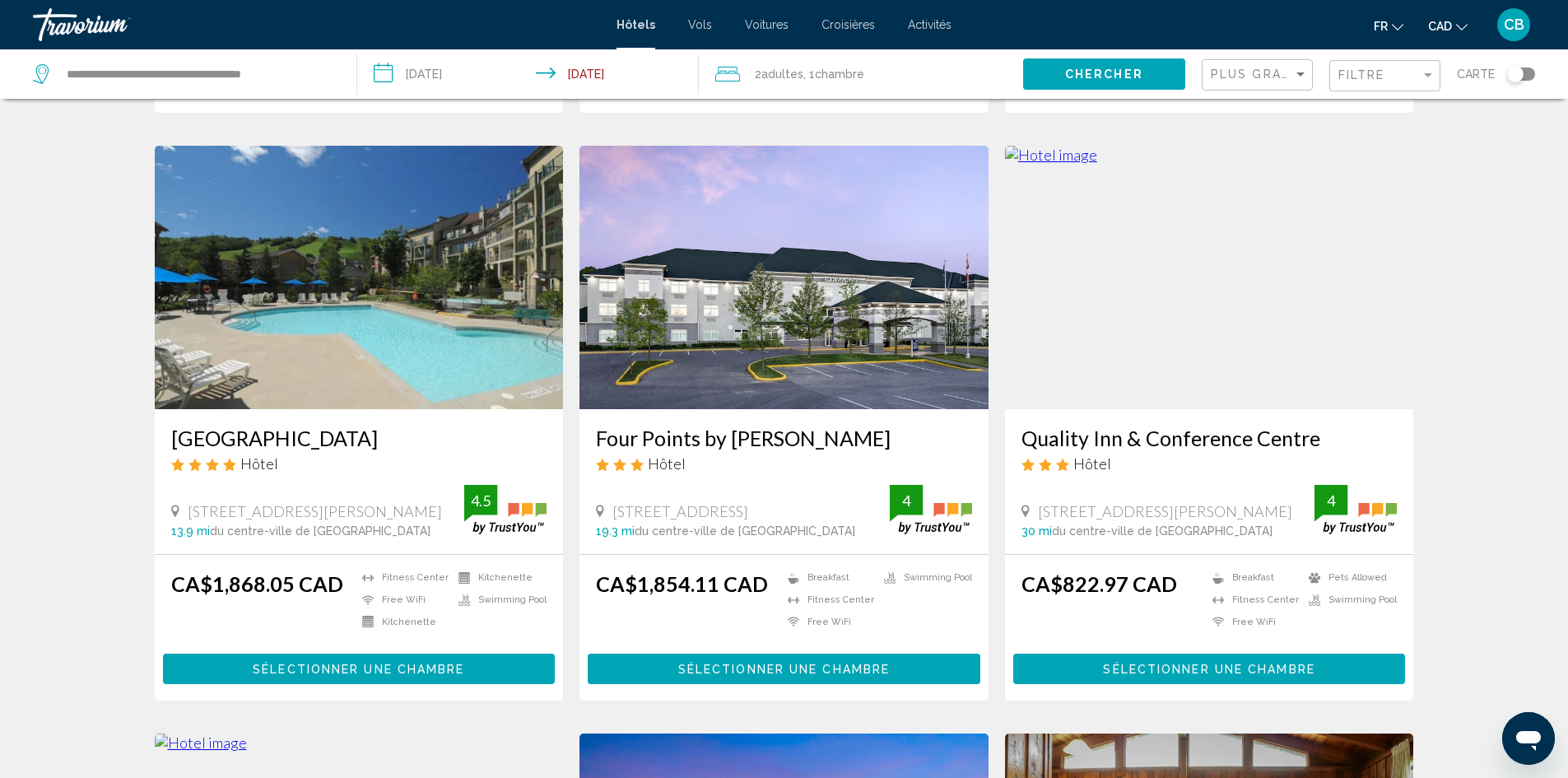
click at [360, 319] on img "Main content" at bounding box center [359, 277] width 409 height 264
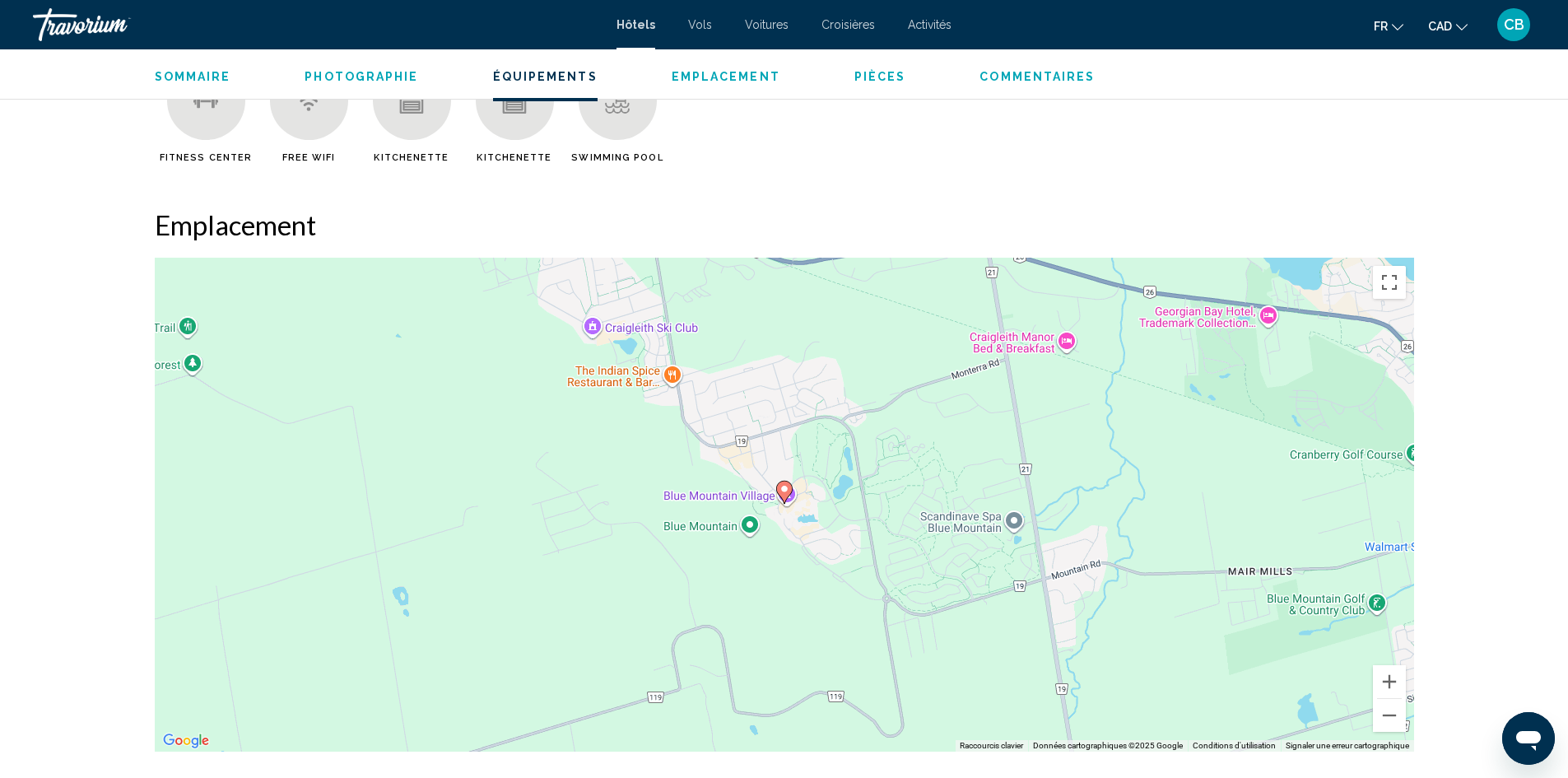
scroll to position [1317, 0]
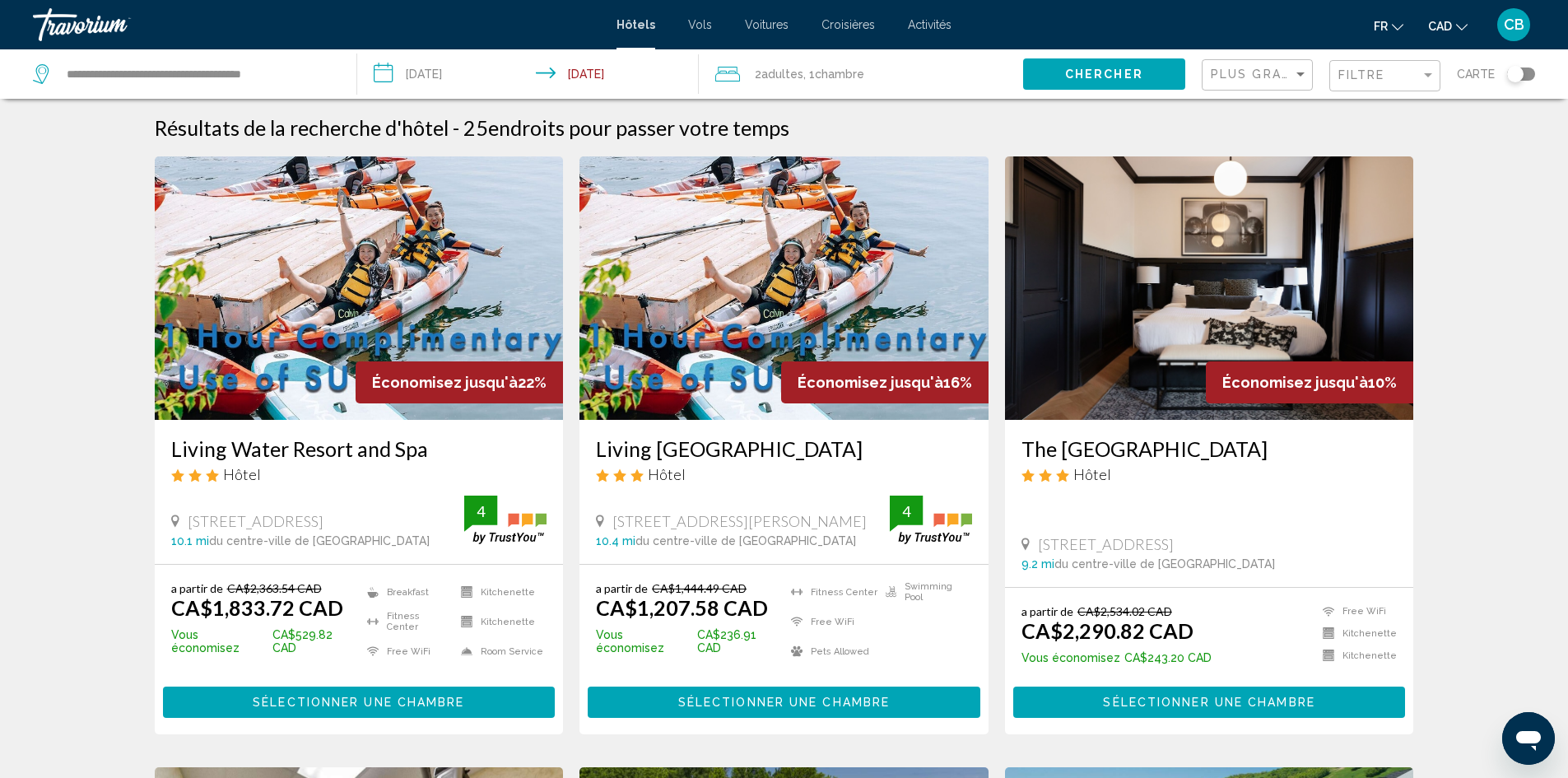
click at [1536, 73] on app-hotels-search-filters "Plus grandes économies Filtre Carte" at bounding box center [1385, 73] width 366 height 49
click at [1530, 76] on div "Toggle map" at bounding box center [1521, 74] width 28 height 13
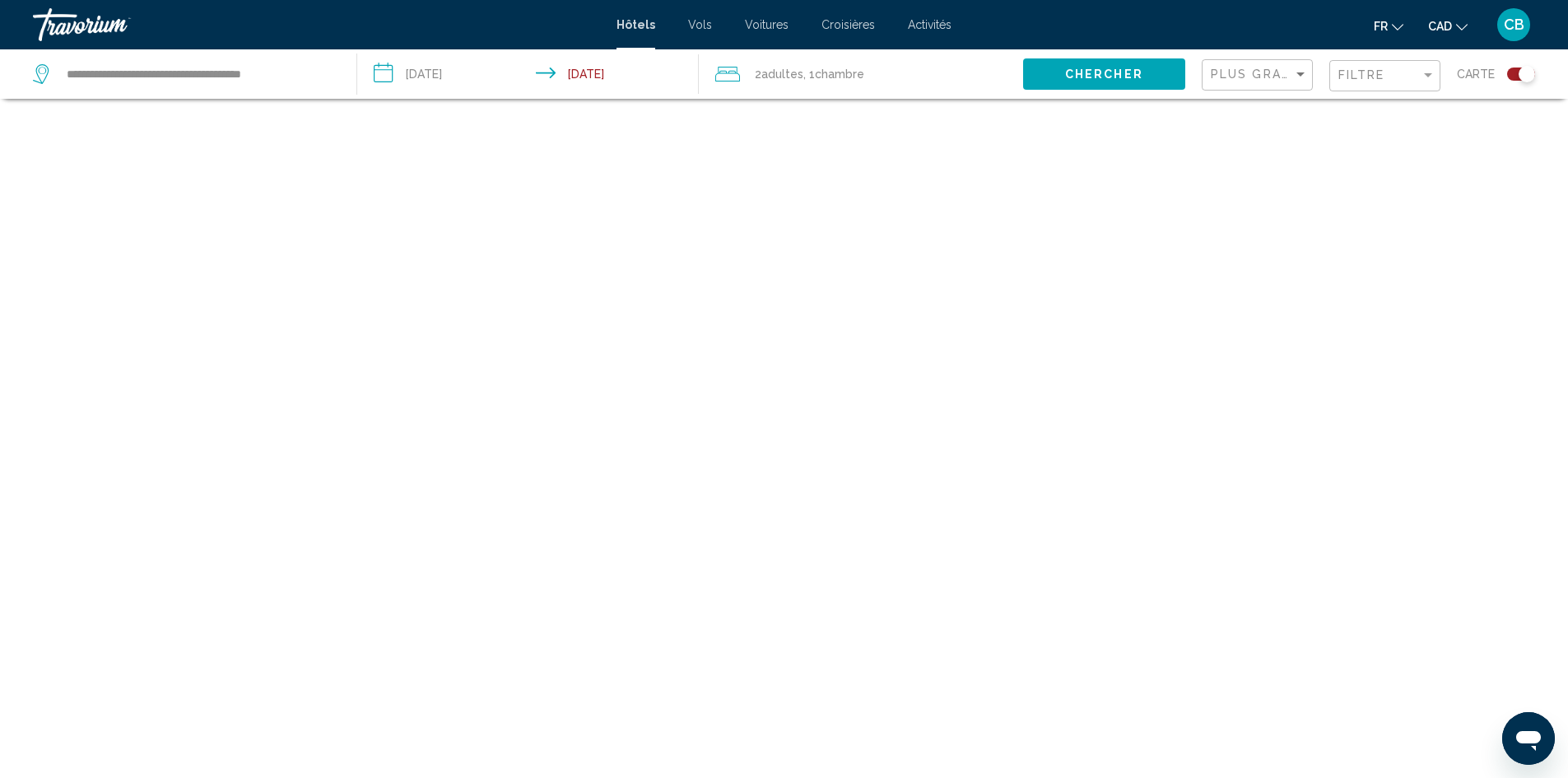
scroll to position [99, 0]
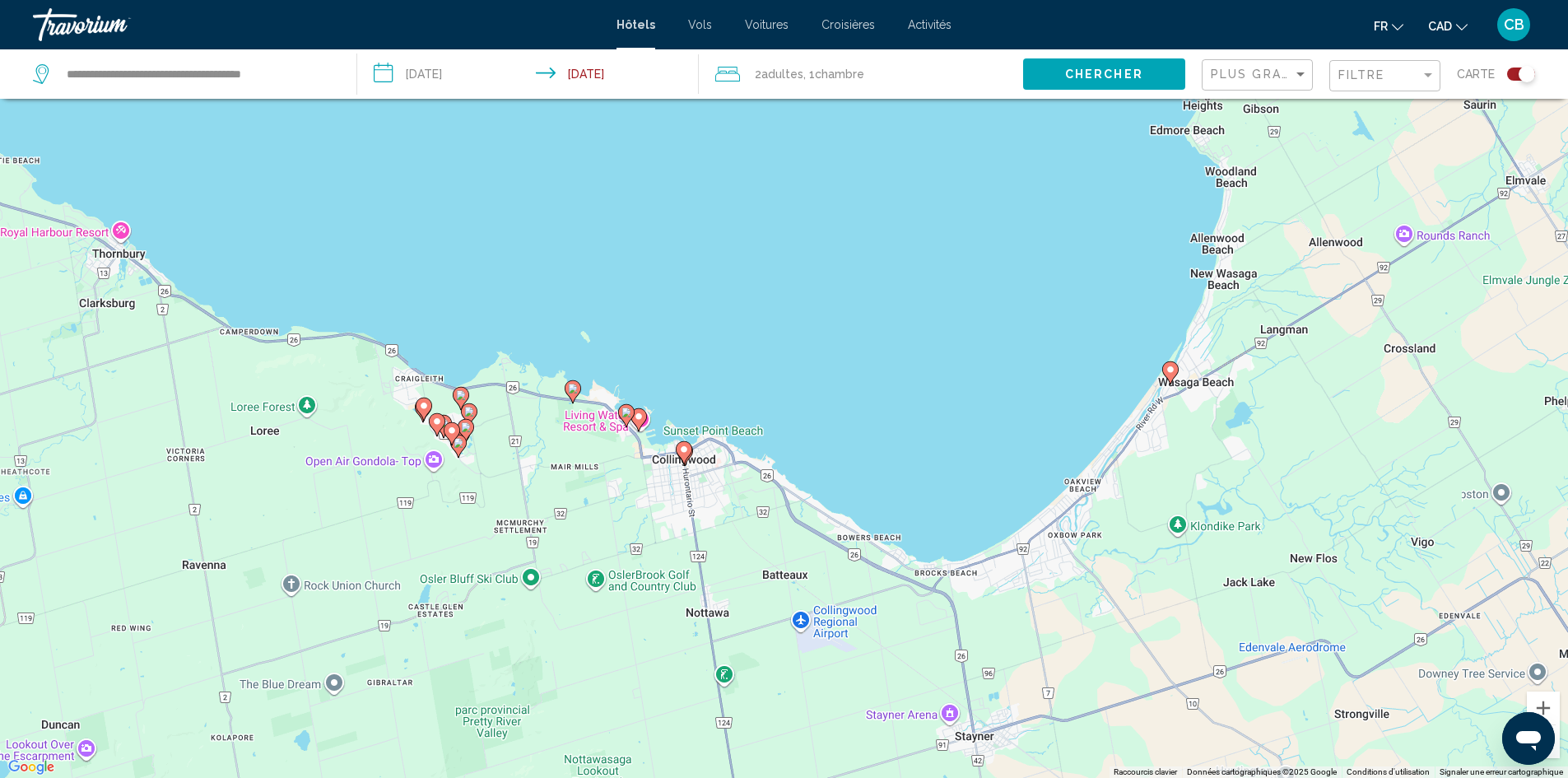
drag, startPoint x: 800, startPoint y: 273, endPoint x: 579, endPoint y: 816, distance: 586.3
click at [579, 679] on html "**********" at bounding box center [784, 289] width 1568 height 778
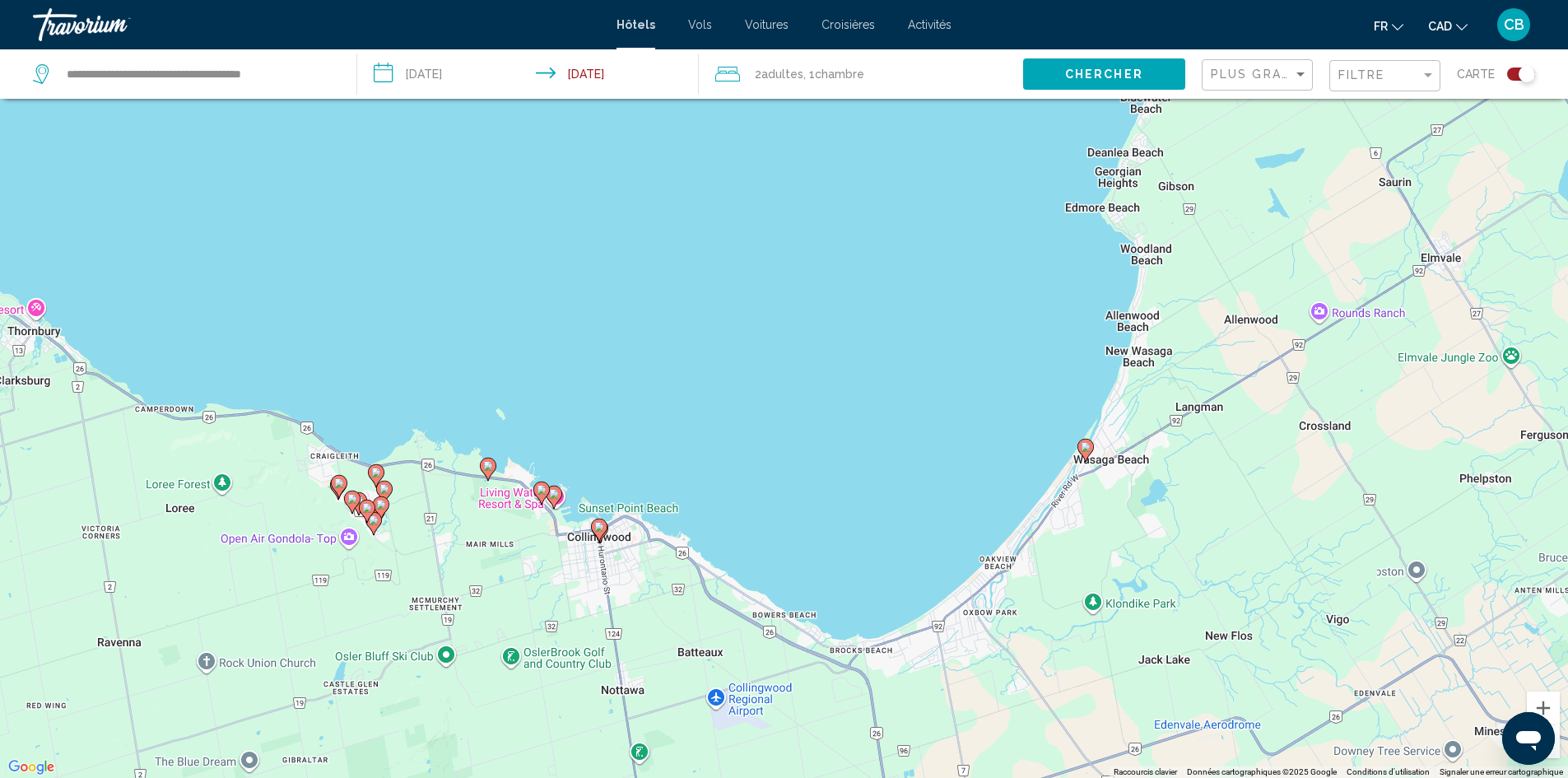
drag, startPoint x: 1198, startPoint y: 391, endPoint x: 1075, endPoint y: 498, distance: 163.0
click at [1075, 498] on div "Pour activer le glissement avec le clavier, appuyez sur Alt+Entrée. Une fois ce…" at bounding box center [784, 389] width 1568 height 778
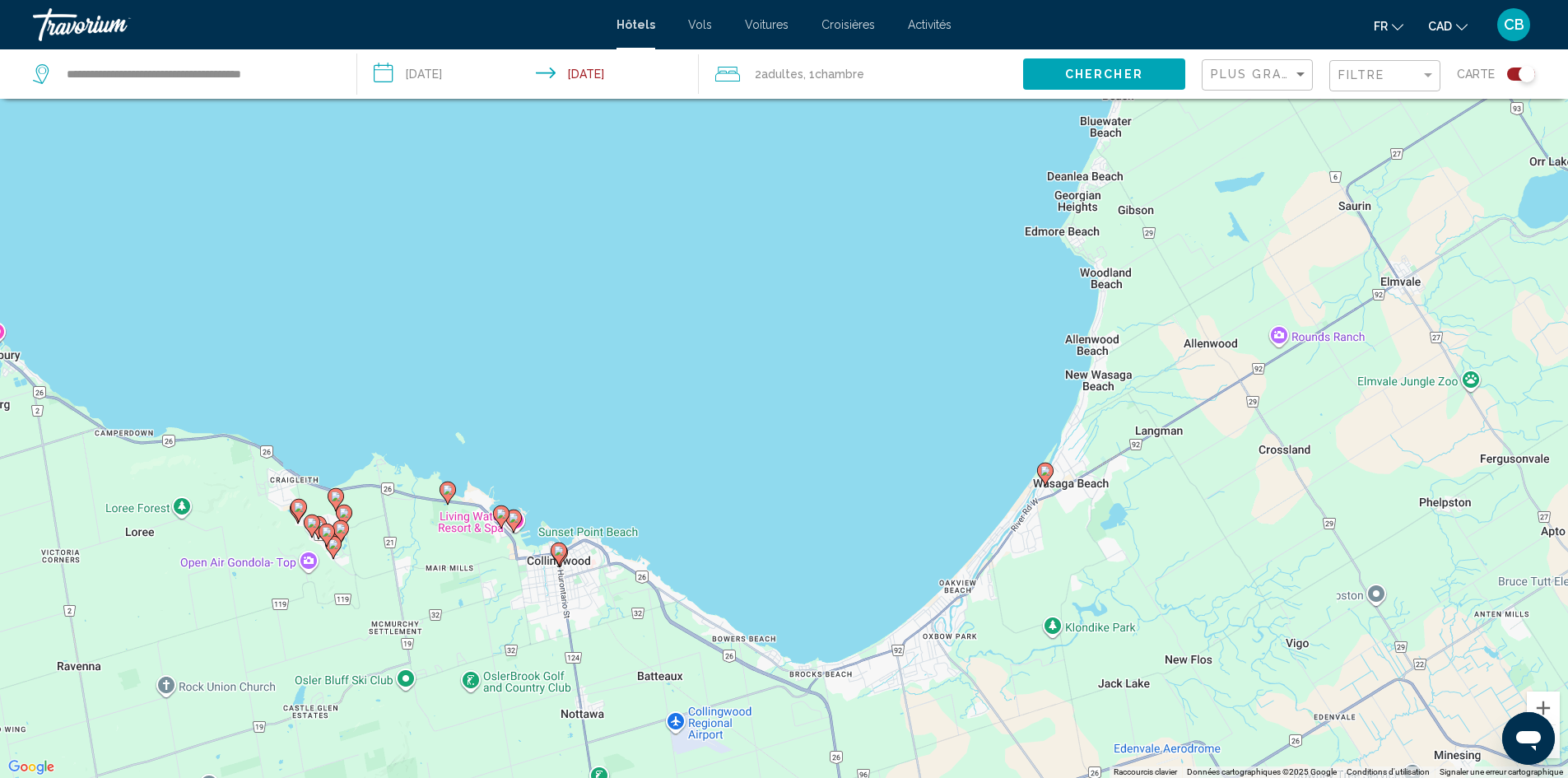
click at [1044, 482] on icon "Main content" at bounding box center [1044, 473] width 15 height 21
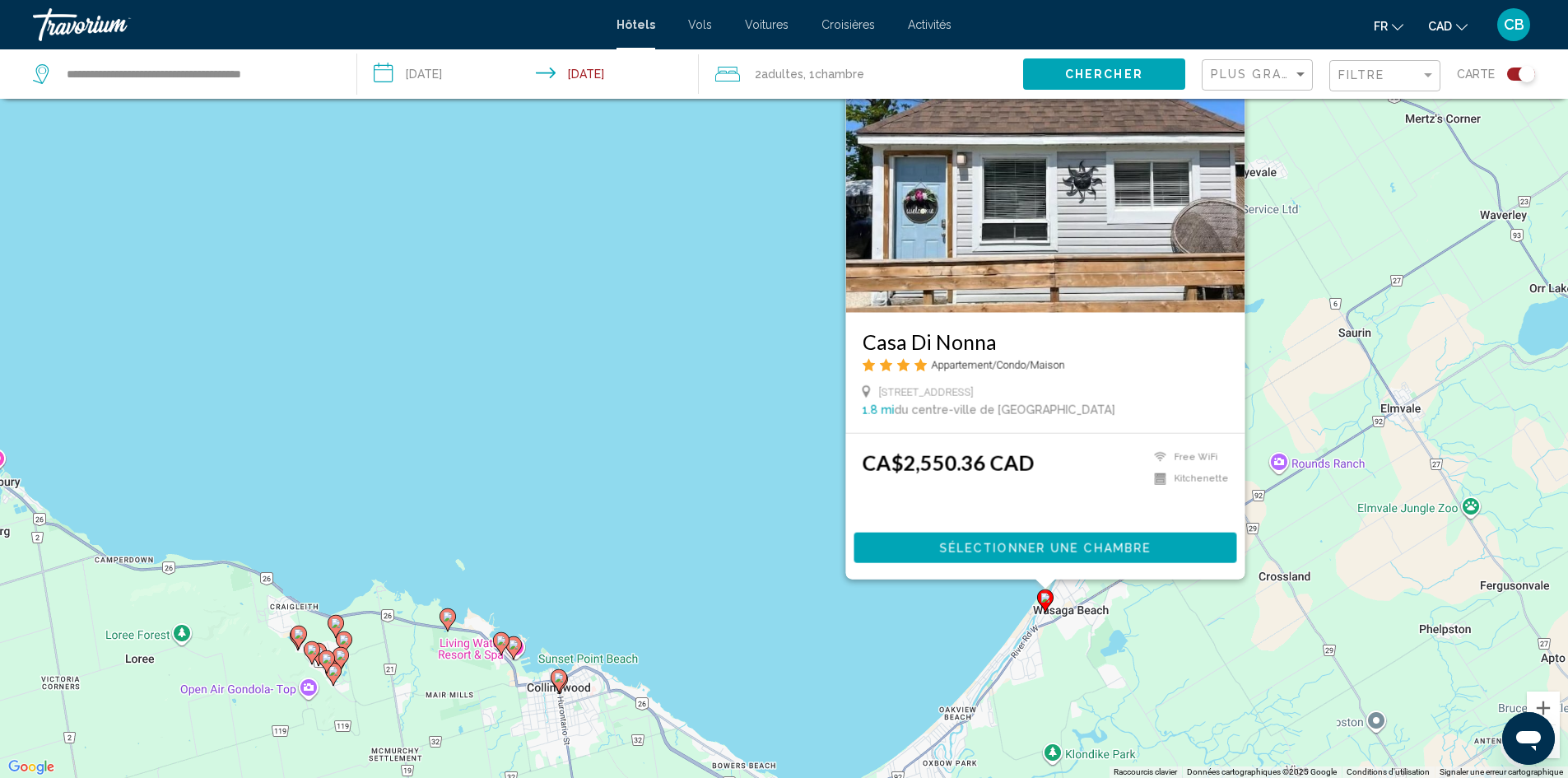
click at [776, 580] on div "Pour activer le glissement avec le clavier, appuyez sur Alt+Entrée. Une fois ce…" at bounding box center [784, 389] width 1568 height 778
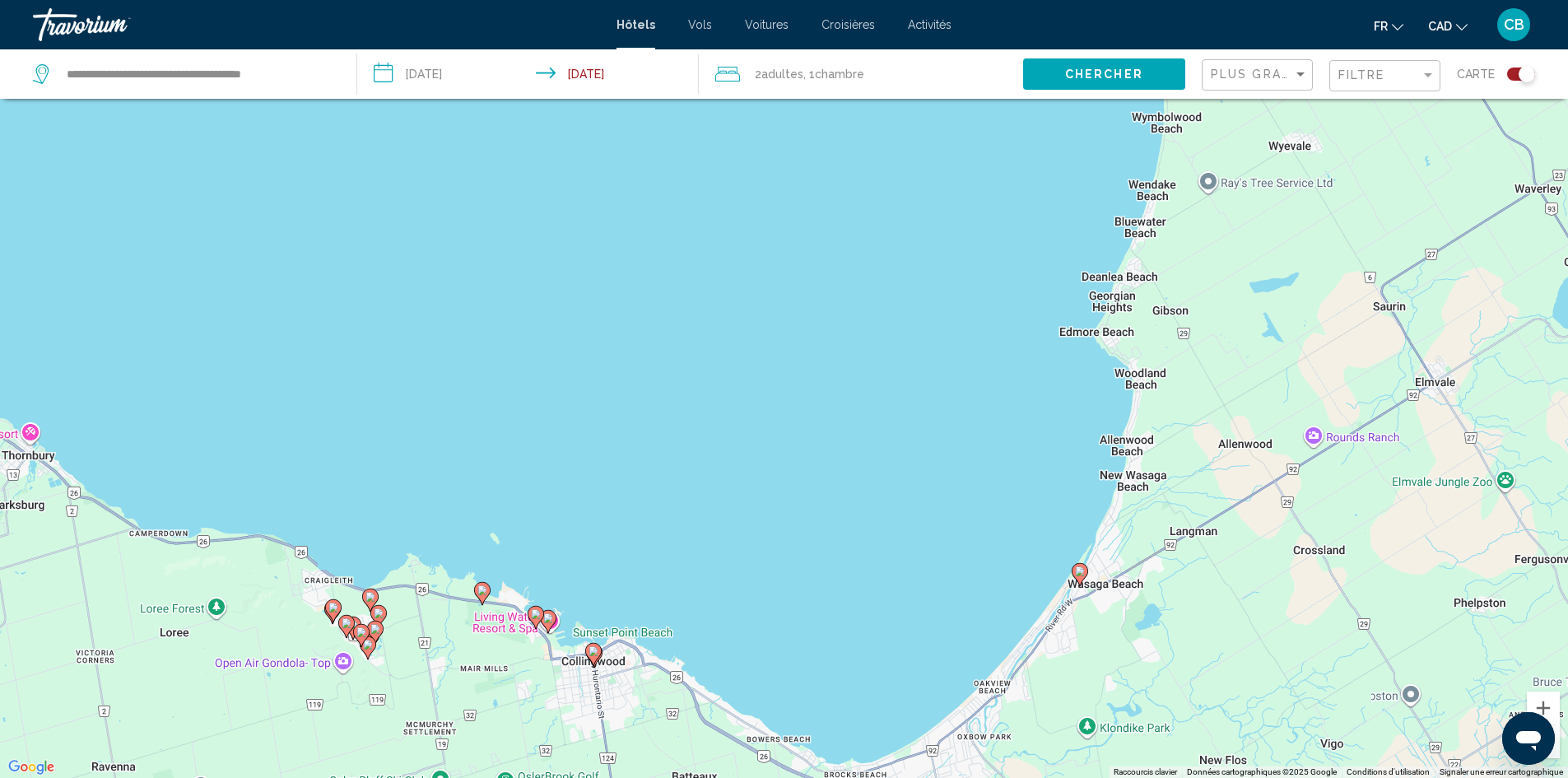
drag, startPoint x: 776, startPoint y: 580, endPoint x: 814, endPoint y: 550, distance: 48.4
click at [814, 550] on div "Pour activer le glissement avec le clavier, appuyez sur Alt+Entrée. Une fois ce…" at bounding box center [784, 389] width 1568 height 778
click at [1088, 573] on icon "Main content" at bounding box center [1081, 573] width 15 height 21
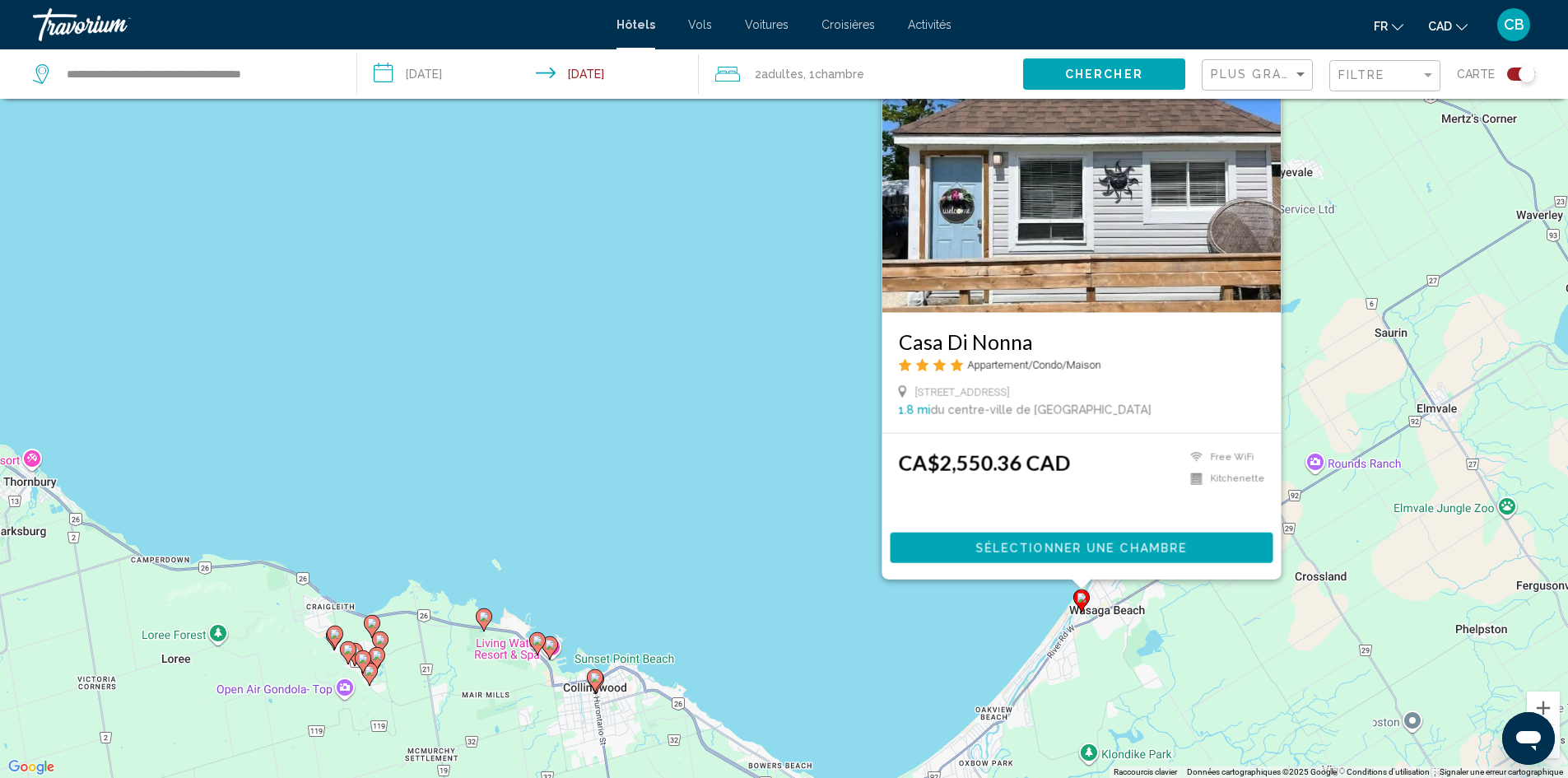
click at [1093, 252] on img "Main content" at bounding box center [1081, 180] width 399 height 264
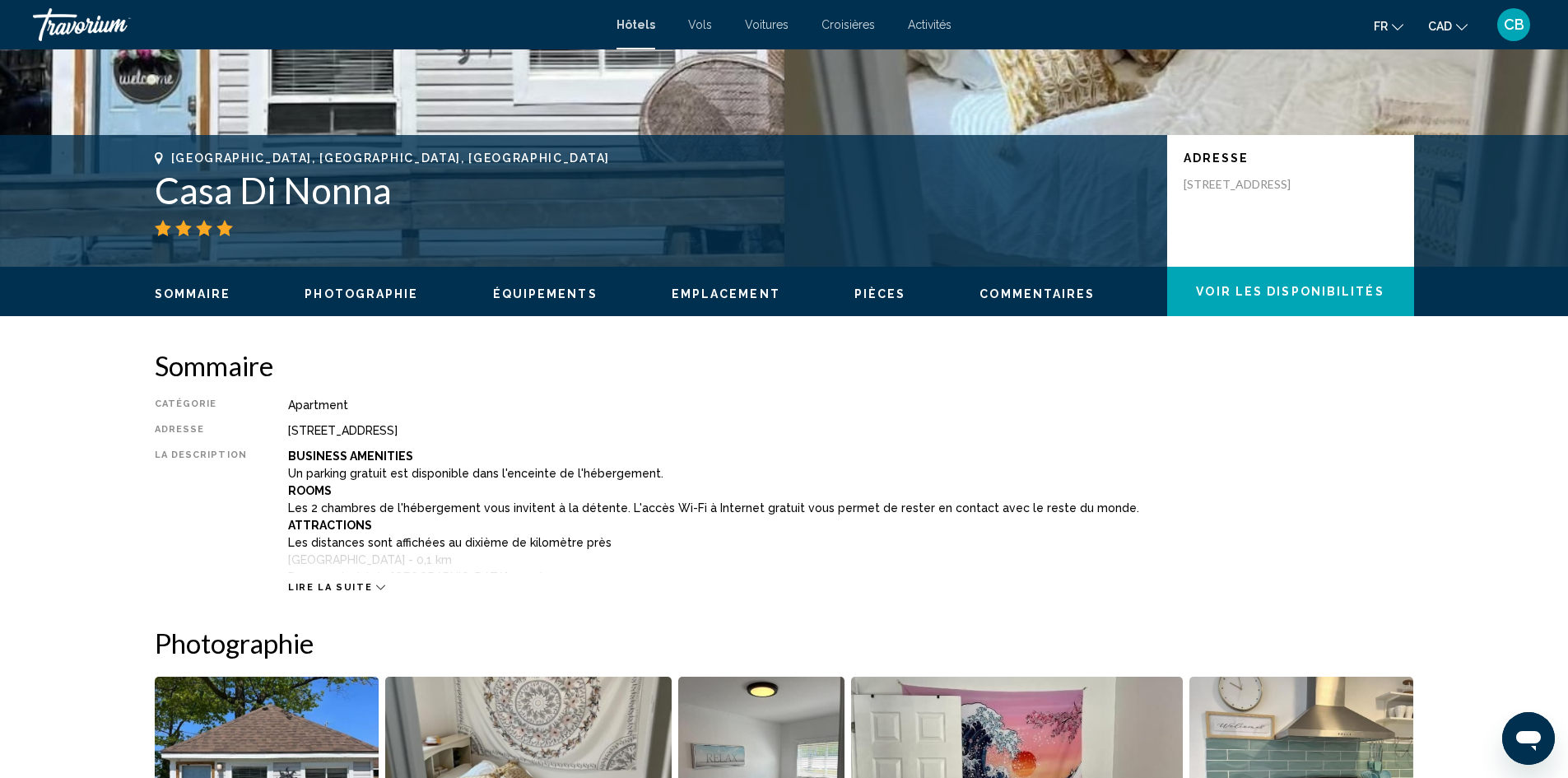
scroll to position [330, 0]
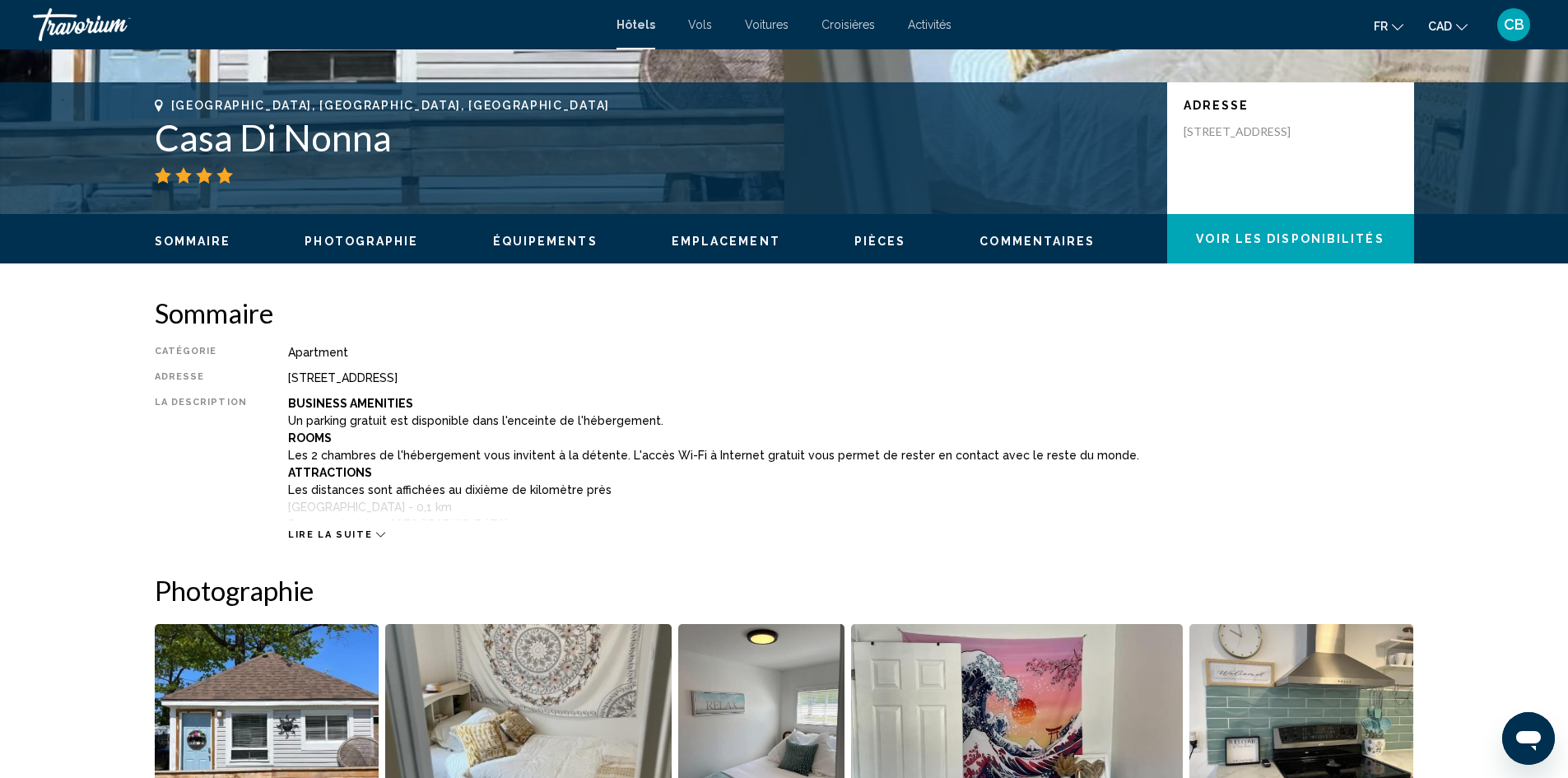
click at [324, 526] on div "Lire la suite" at bounding box center [851, 518] width 1127 height 46
click at [355, 530] on span "Lire la suite" at bounding box center [331, 535] width 84 height 11
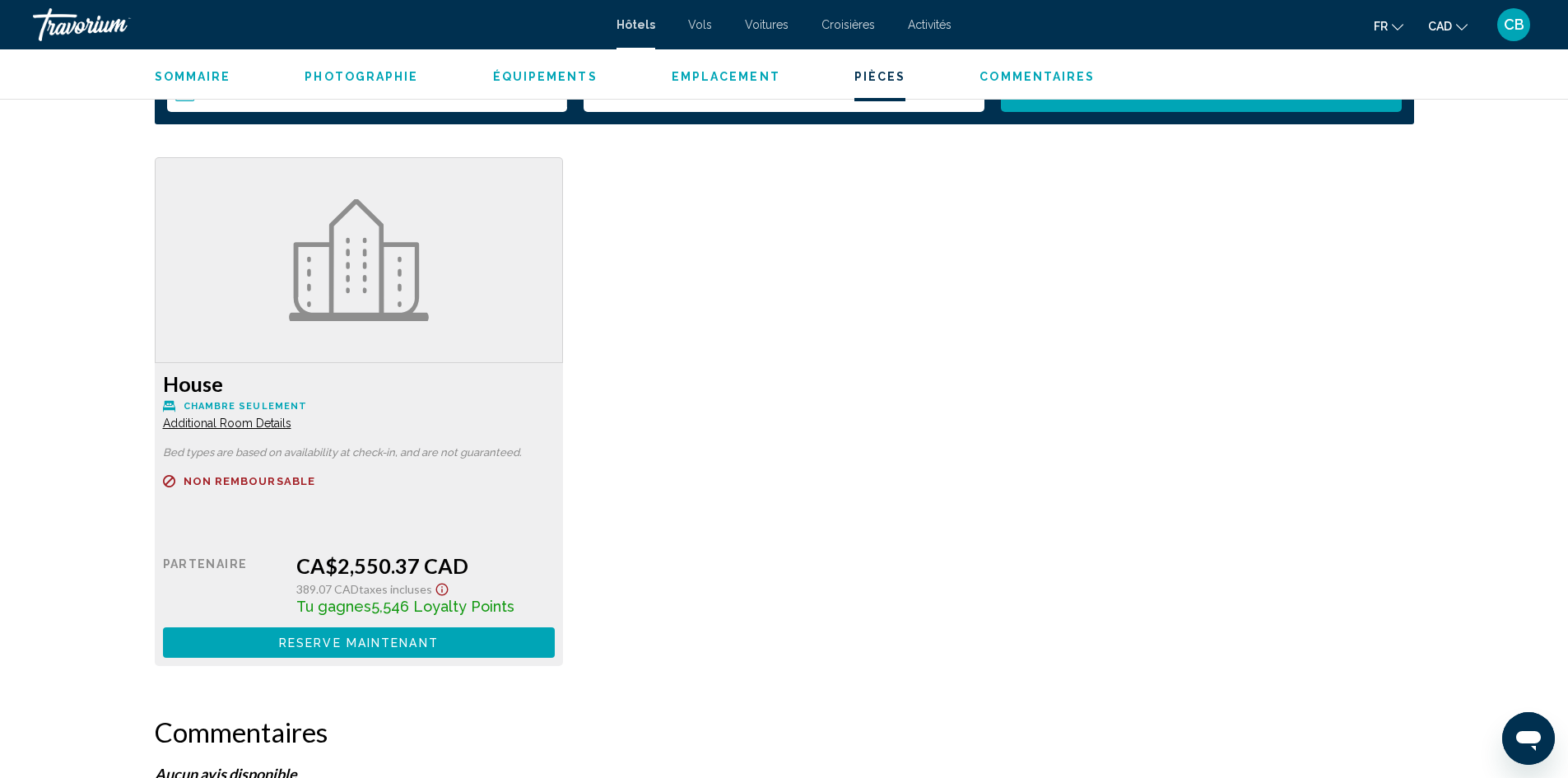
scroll to position [2548, 0]
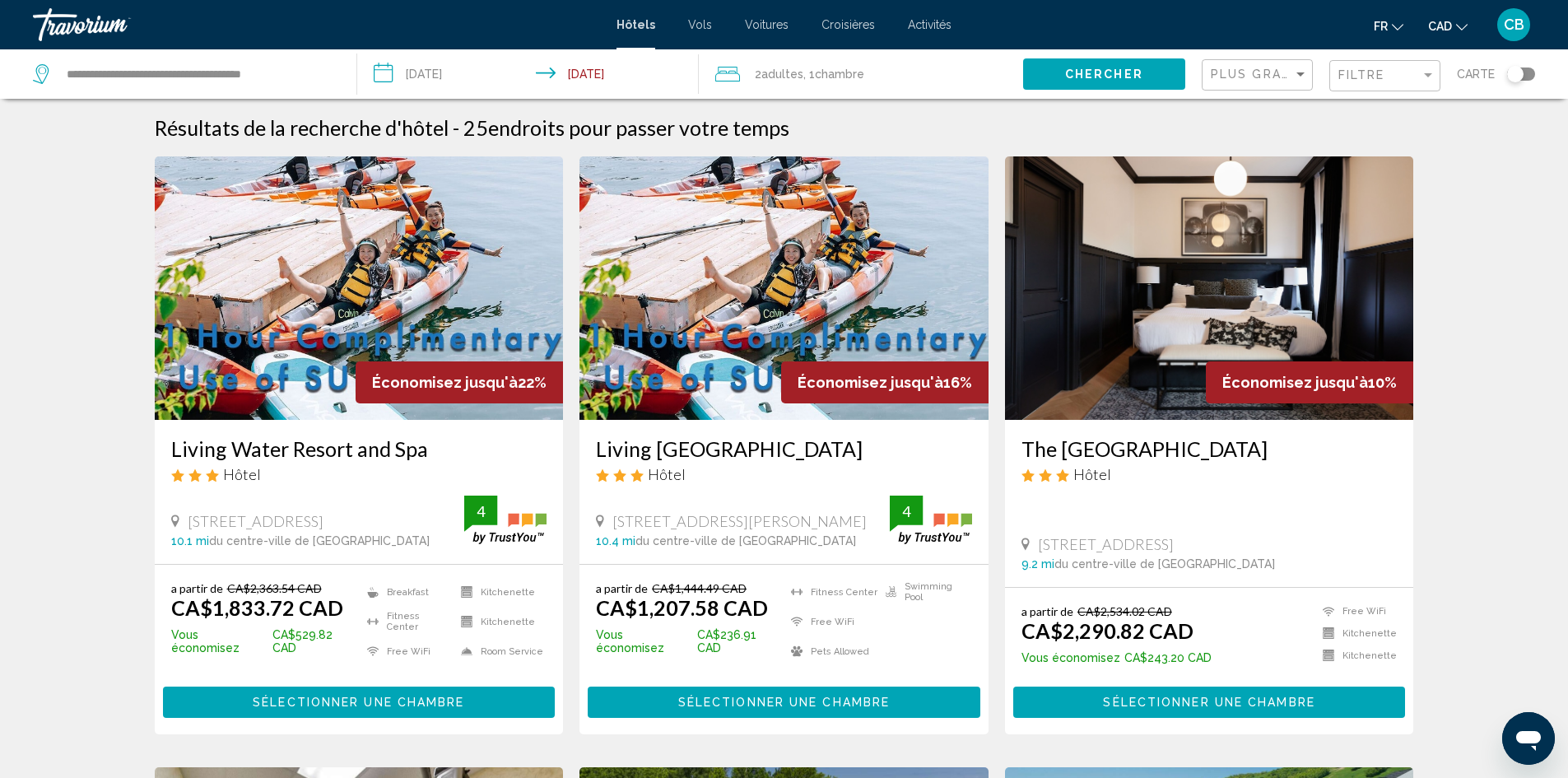
click at [1508, 80] on button "Toggle map" at bounding box center [1514, 74] width 40 height 15
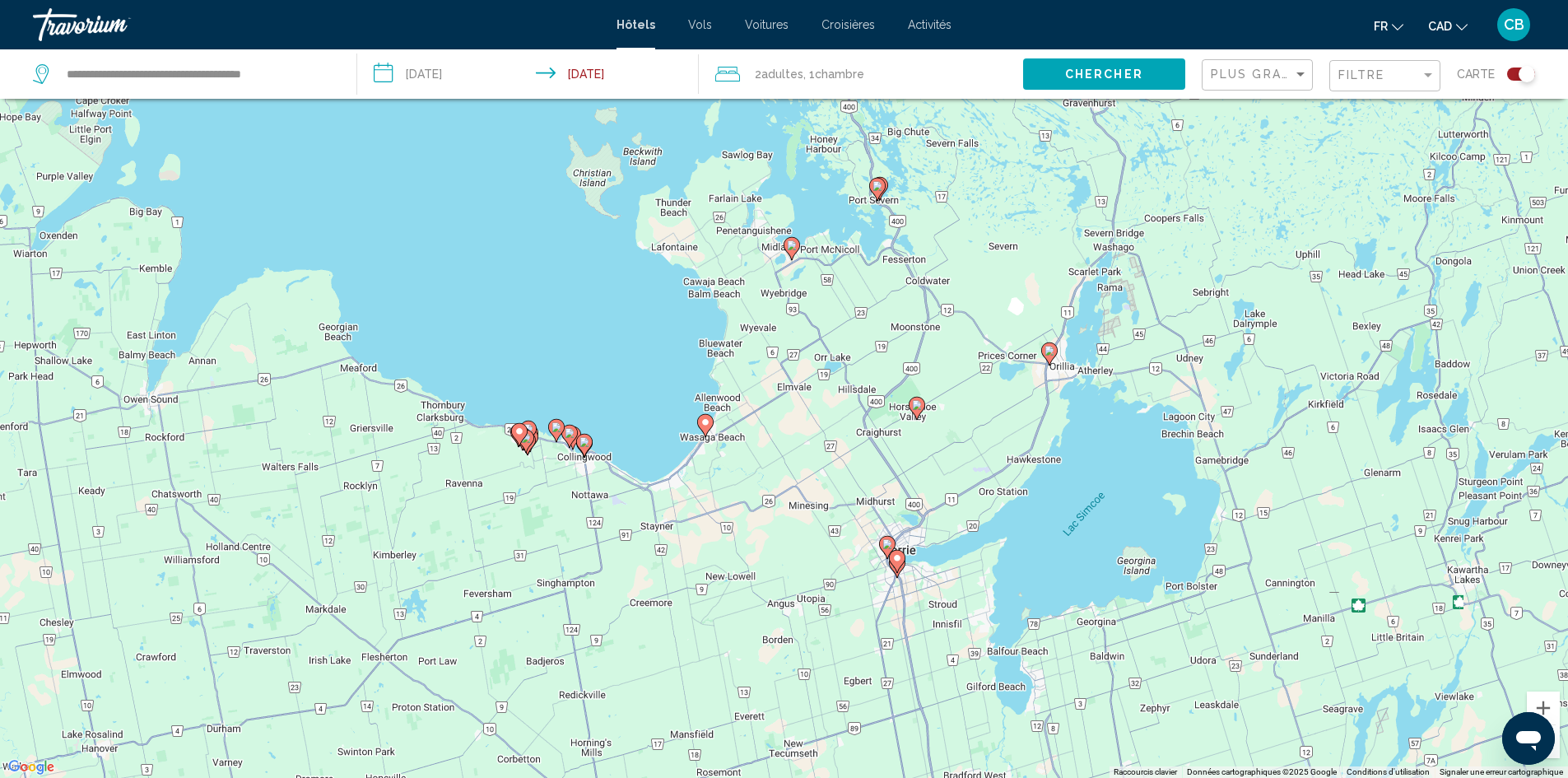
click at [903, 569] on gmp-advanced-marker "Main content" at bounding box center [897, 562] width 16 height 25
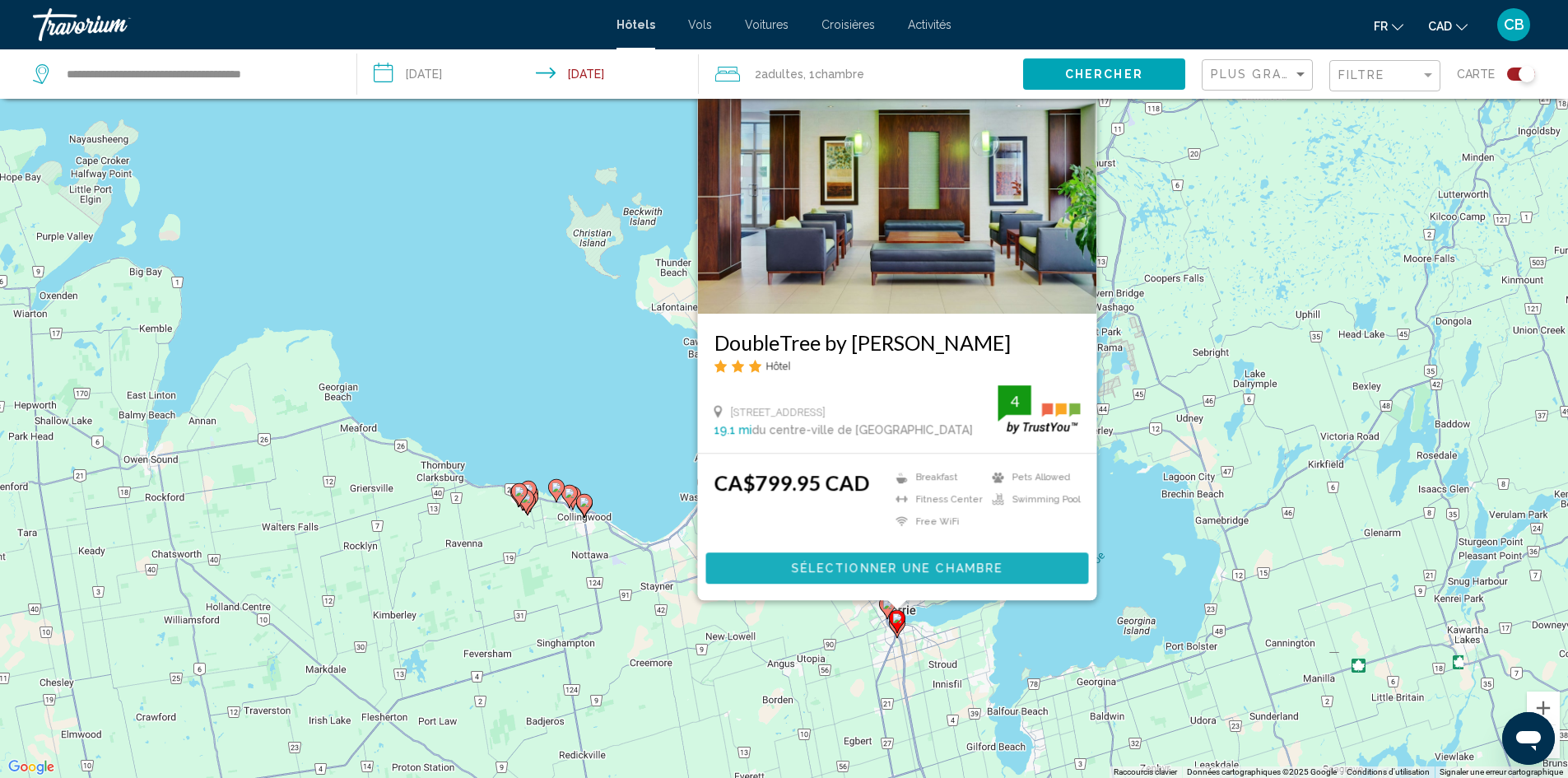
click at [908, 572] on span "Sélectionner une chambre" at bounding box center [897, 568] width 212 height 13
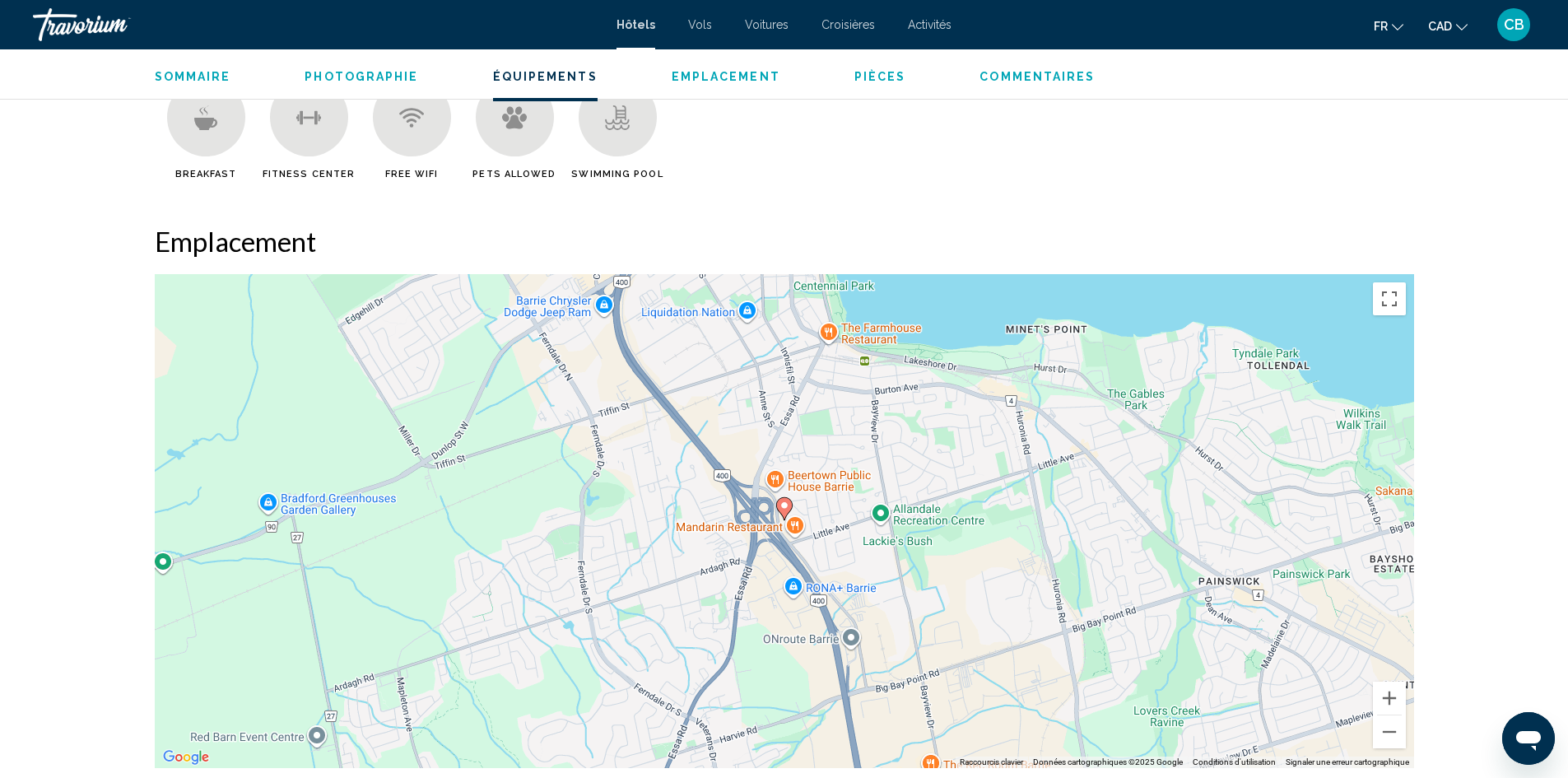
scroll to position [1400, 0]
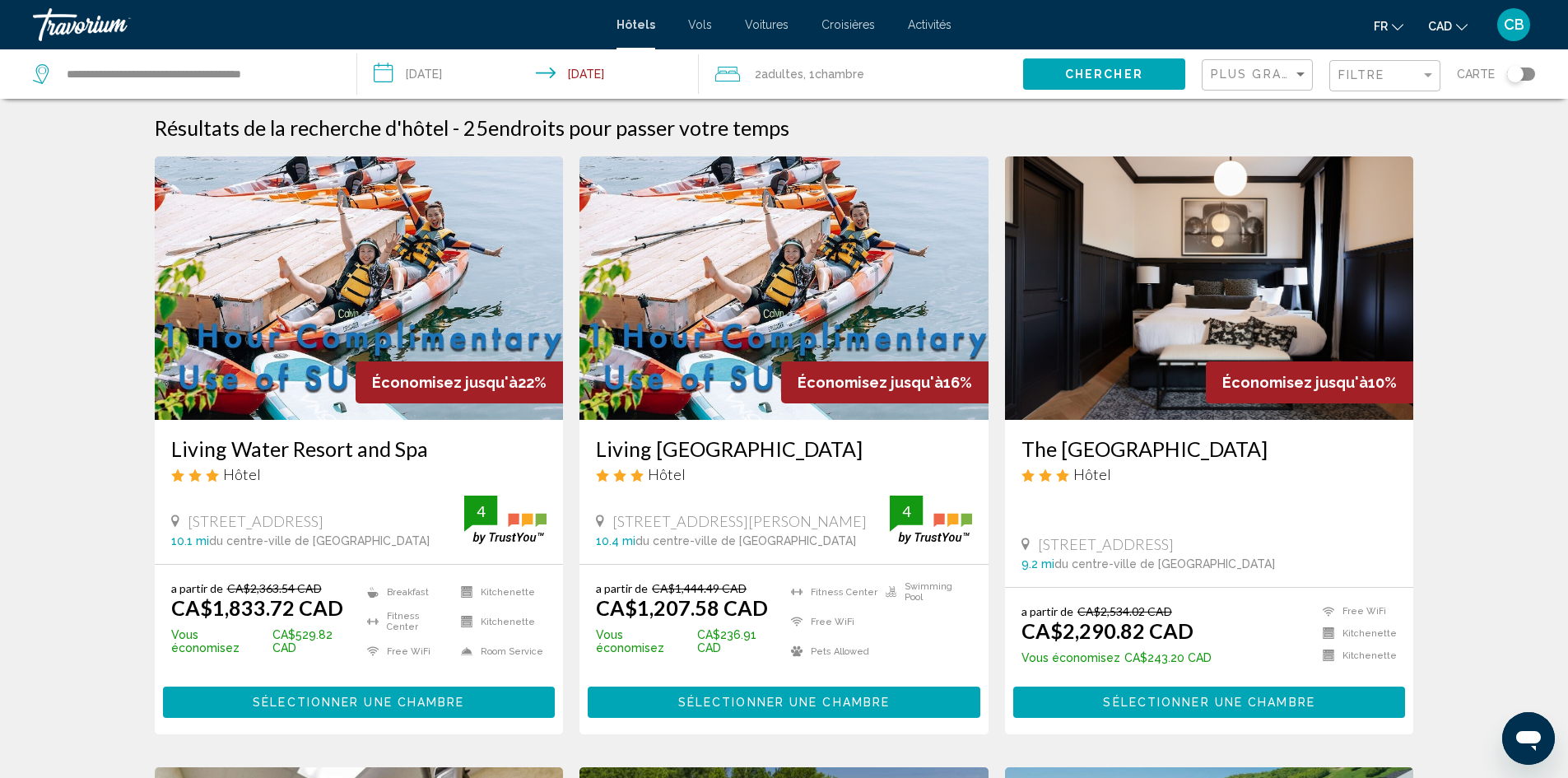
click at [331, 279] on img "Main content" at bounding box center [359, 288] width 409 height 264
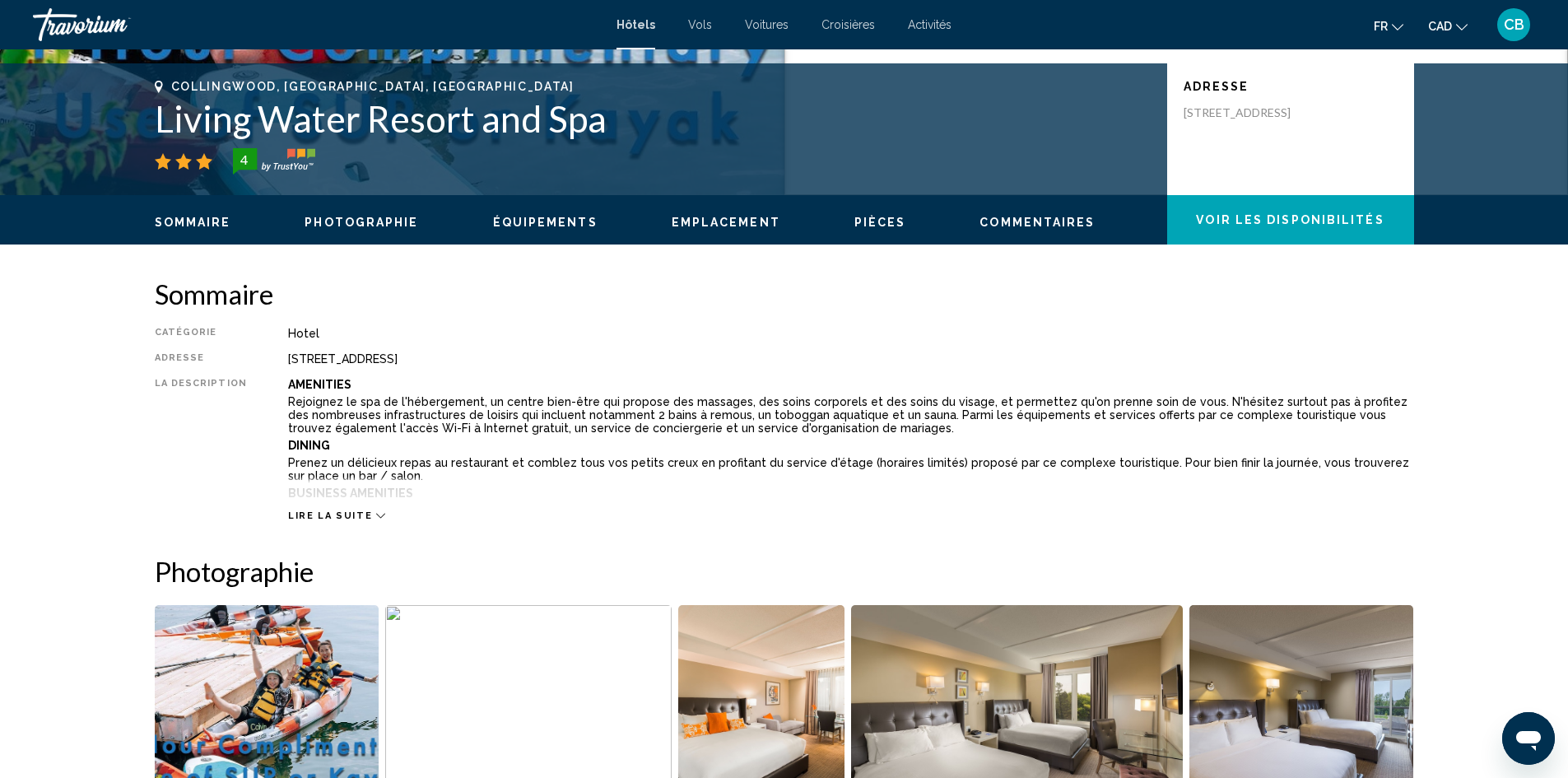
scroll to position [412, 0]
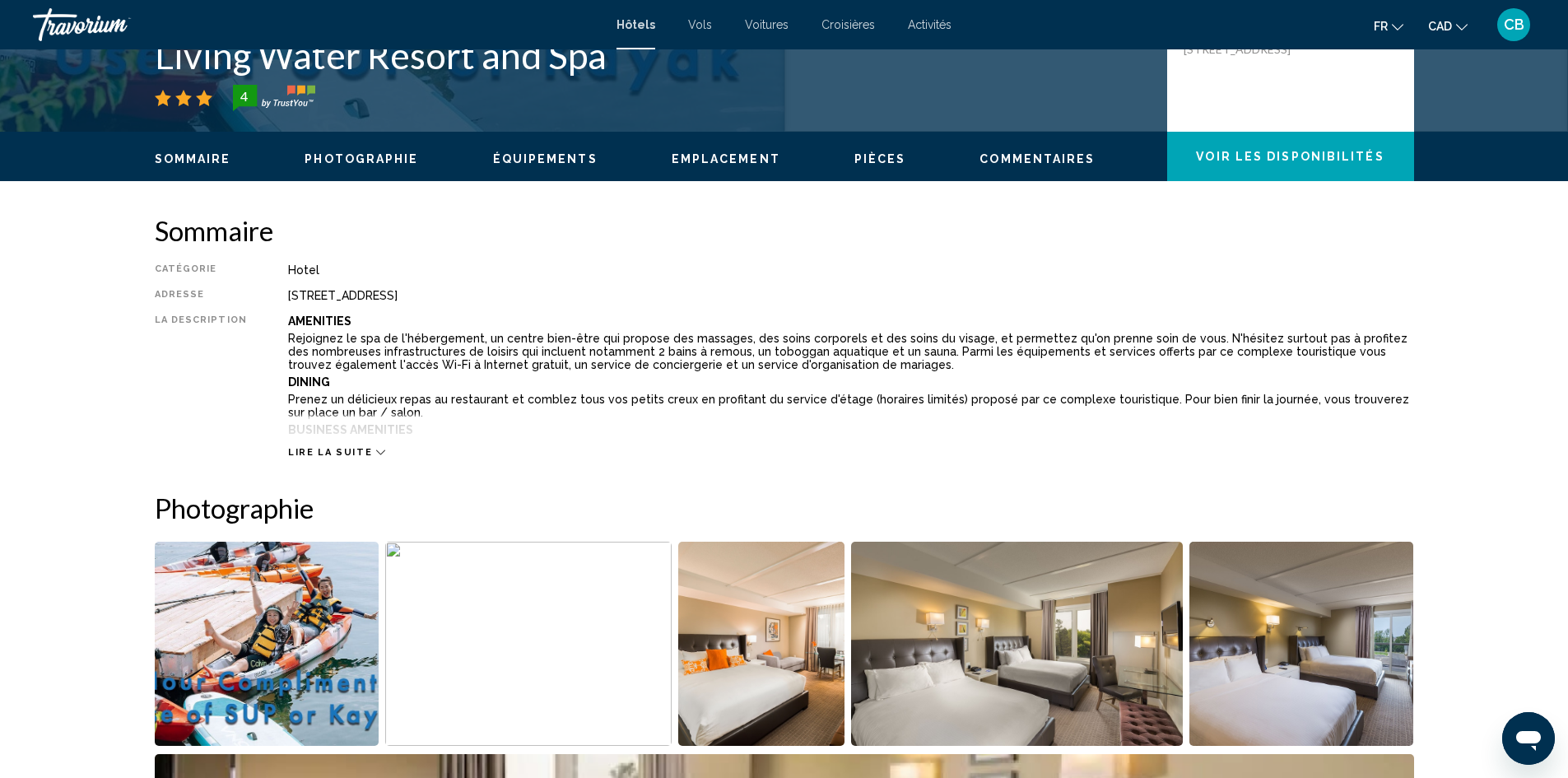
click at [311, 439] on div "Lire la suite" at bounding box center [851, 436] width 1127 height 46
click at [321, 426] on div "Lire la suite" at bounding box center [851, 436] width 1127 height 46
click at [335, 446] on button "Lire la suite" at bounding box center [337, 452] width 97 height 13
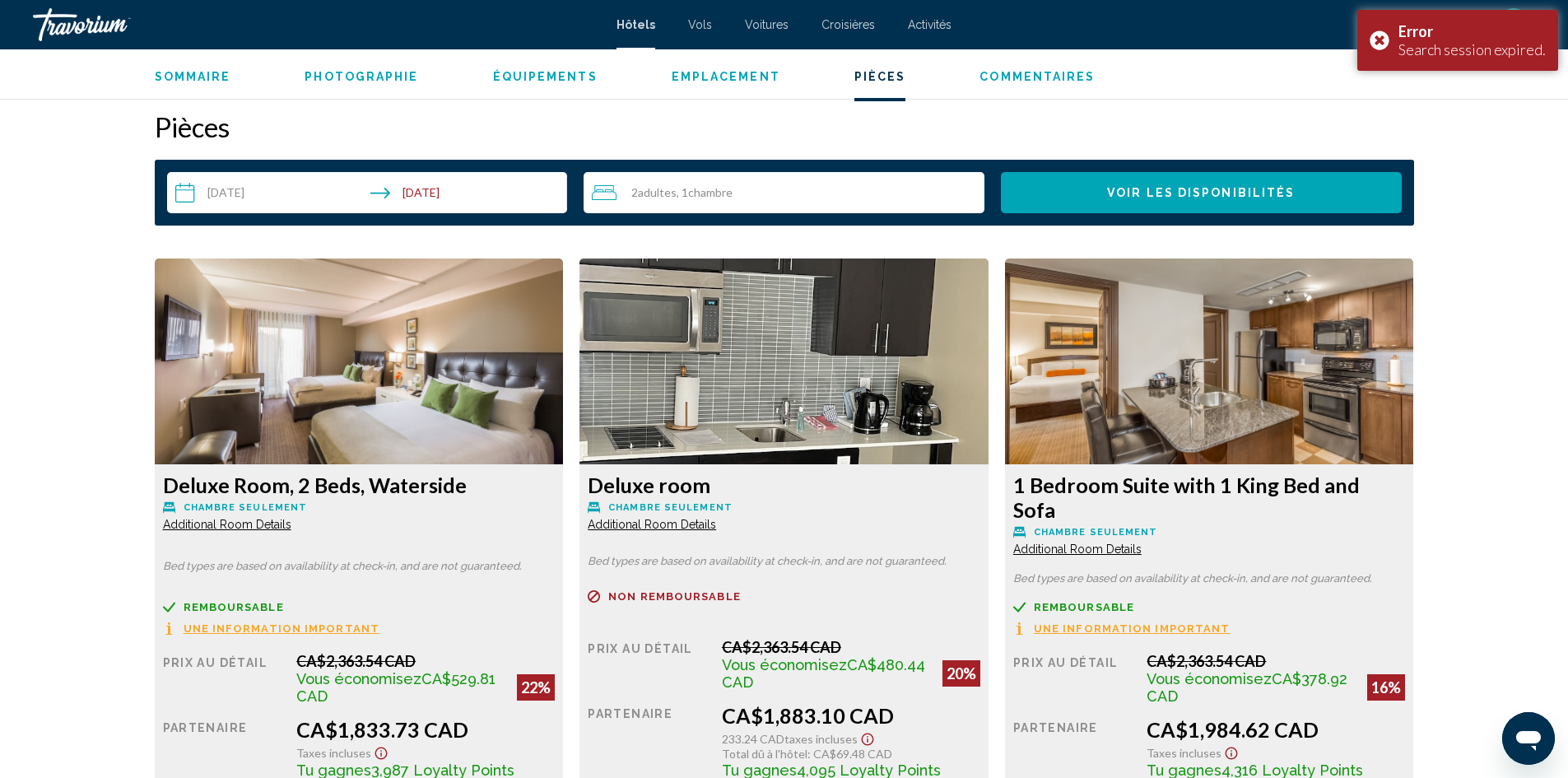
scroll to position [2387, 0]
